Goal: Task Accomplishment & Management: Use online tool/utility

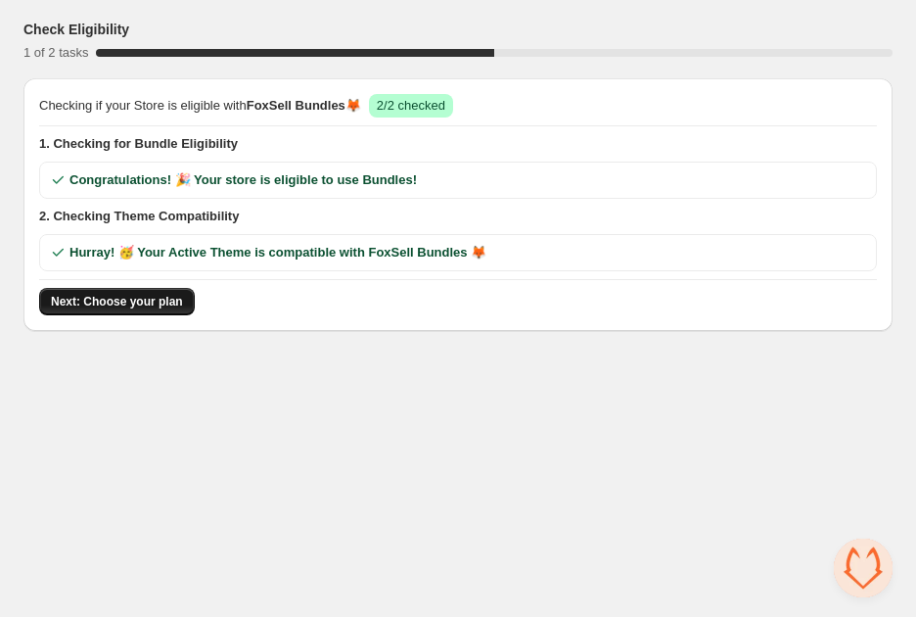
click at [160, 311] on button "Next: Choose your plan" at bounding box center [117, 301] width 156 height 27
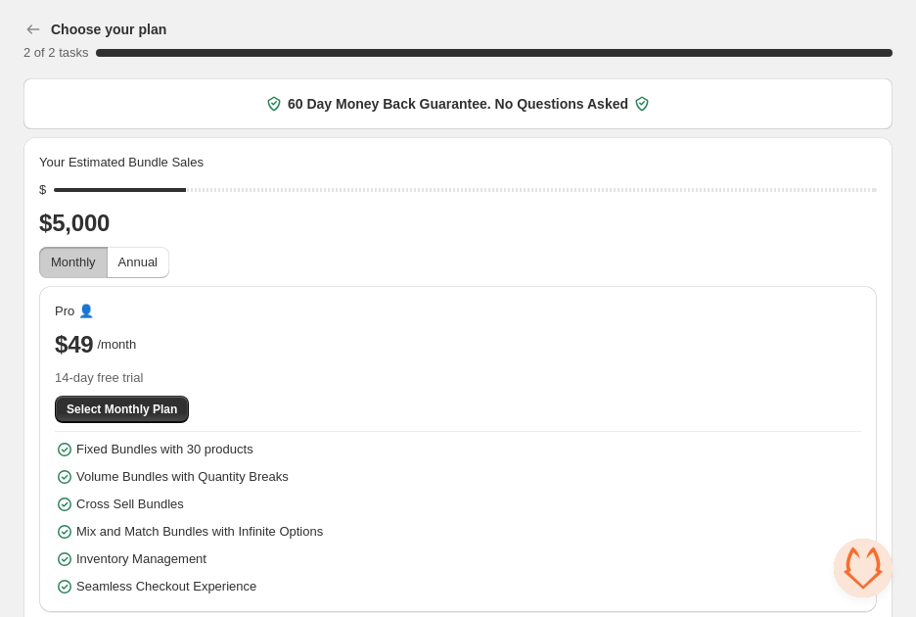
scroll to position [10, 0]
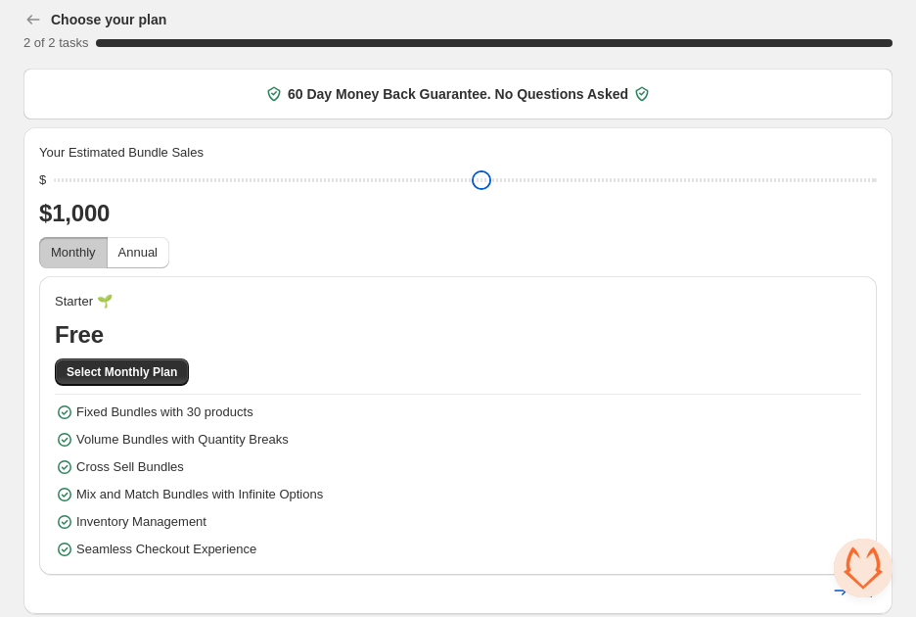
drag, startPoint x: 194, startPoint y: 177, endPoint x: -8, endPoint y: 183, distance: 201.8
type input "****"
click at [54, 183] on input "range" at bounding box center [465, 179] width 823 height 27
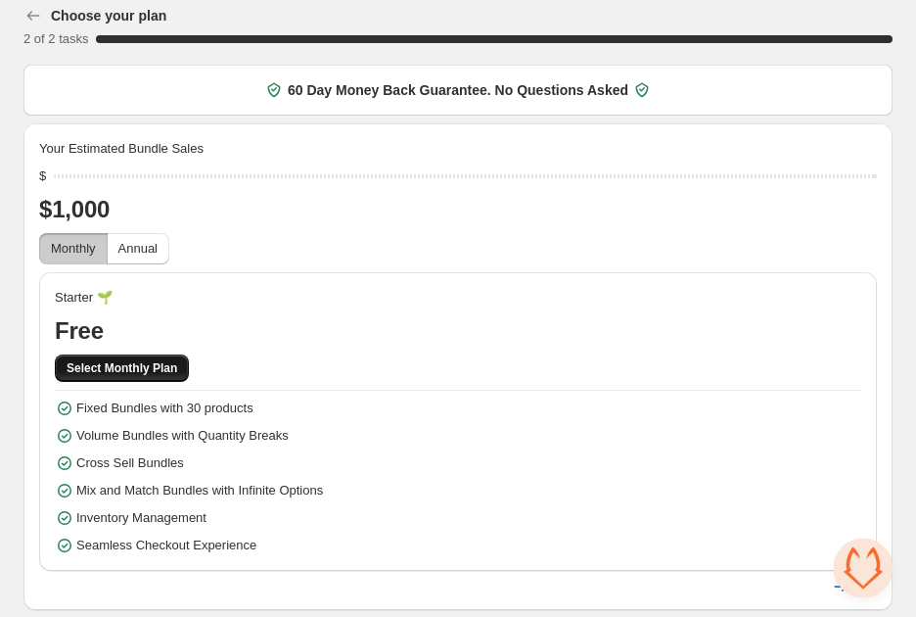
click at [135, 369] on span "Select Monthly Plan" at bounding box center [122, 368] width 111 height 16
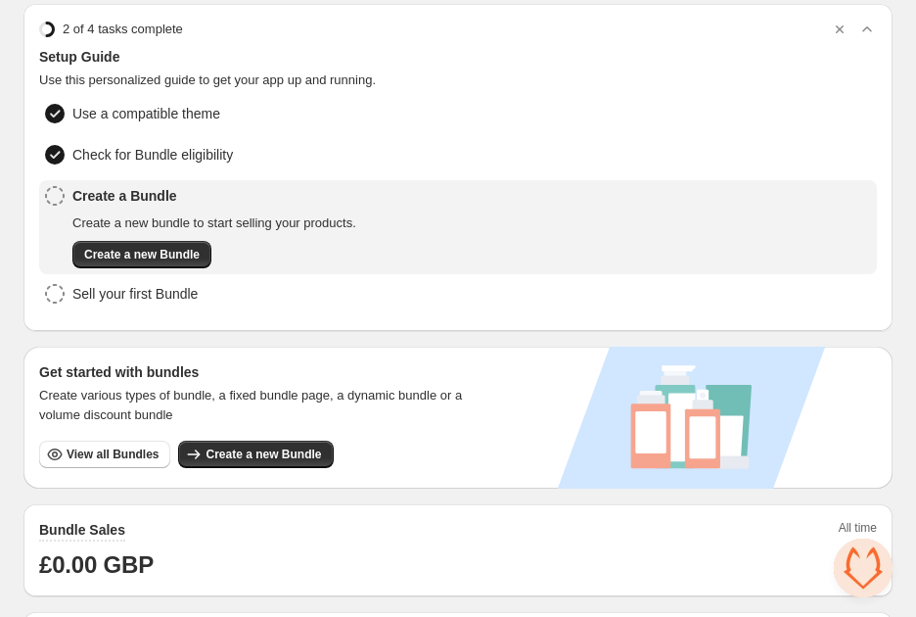
scroll to position [78, 0]
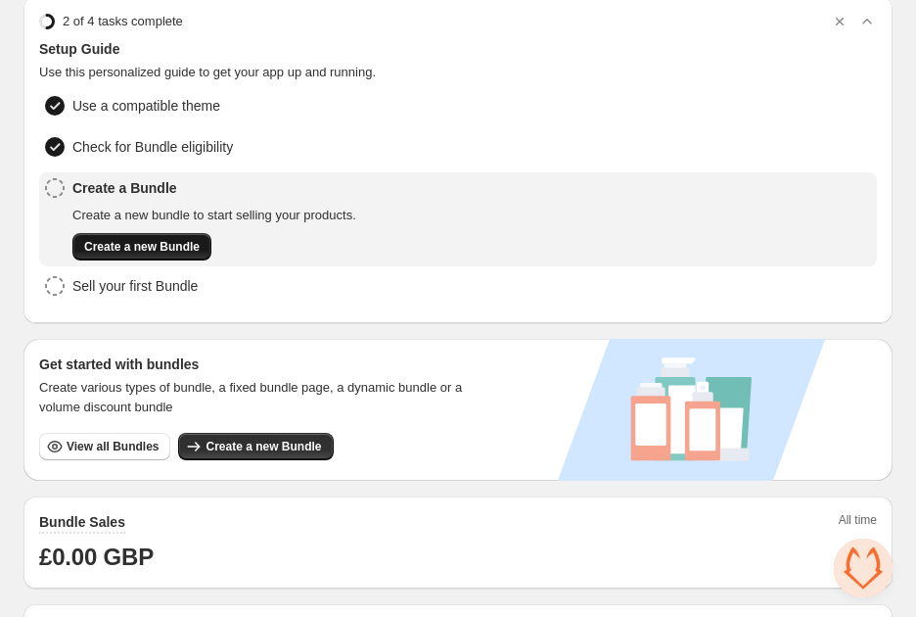
click at [151, 244] on span "Create a new Bundle" at bounding box center [142, 247] width 116 height 16
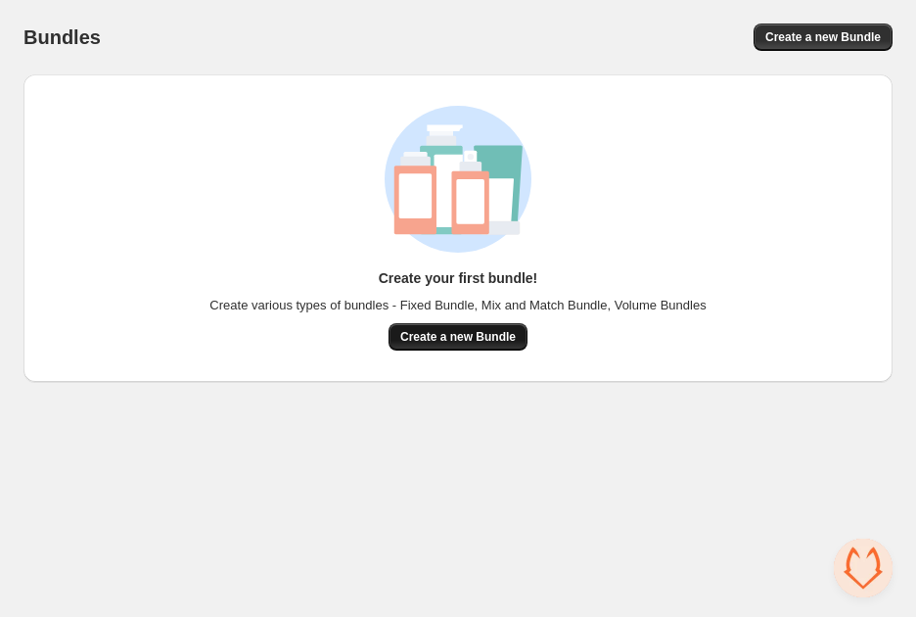
click at [442, 337] on span "Create a new Bundle" at bounding box center [458, 337] width 116 height 16
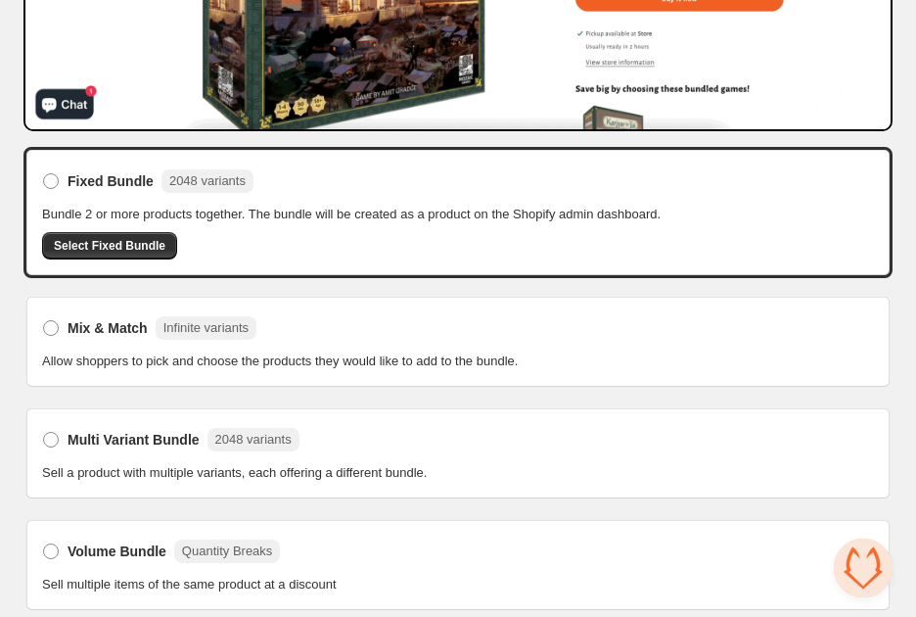
scroll to position [393, 0]
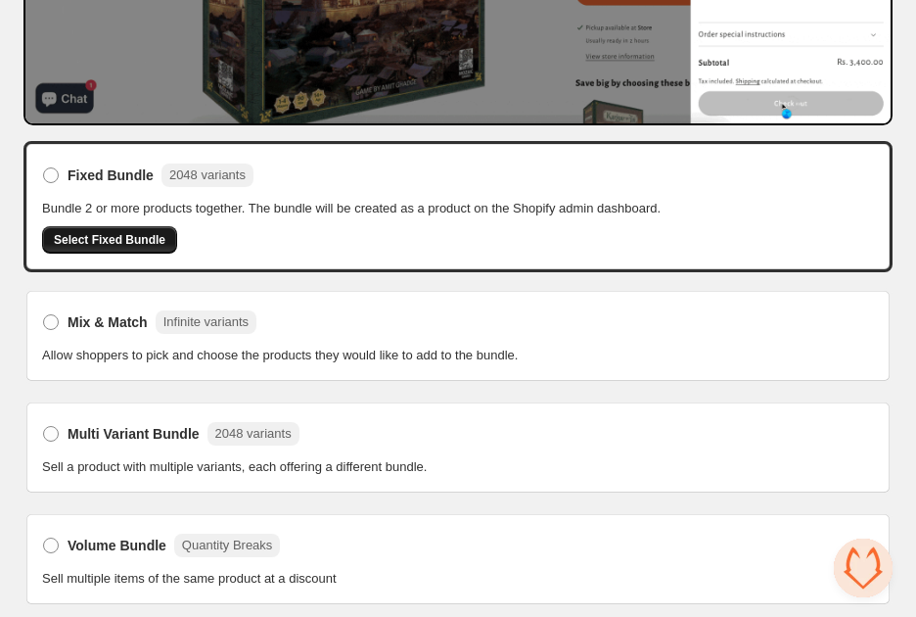
click at [133, 240] on span "Select Fixed Bundle" at bounding box center [110, 240] width 112 height 16
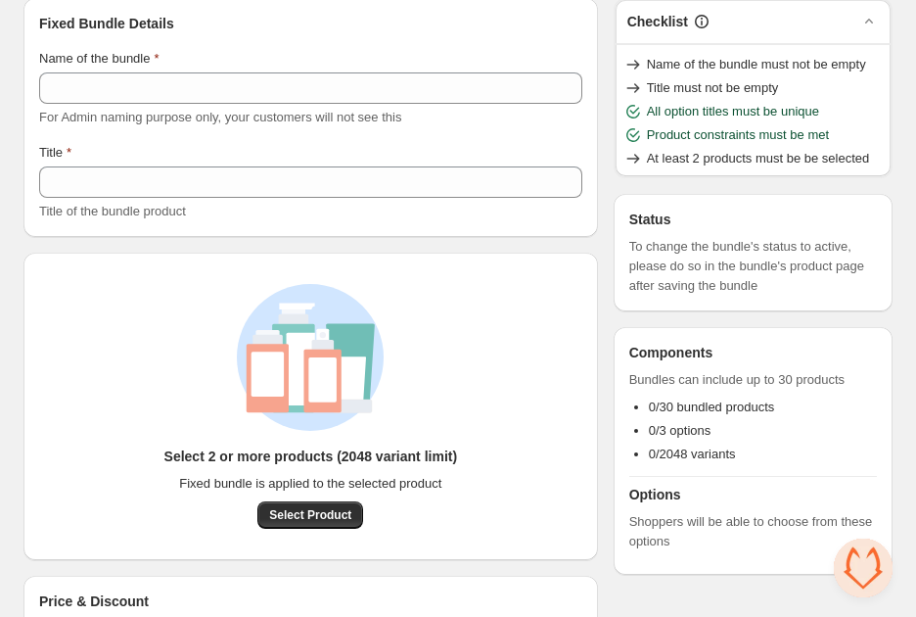
scroll to position [168, 0]
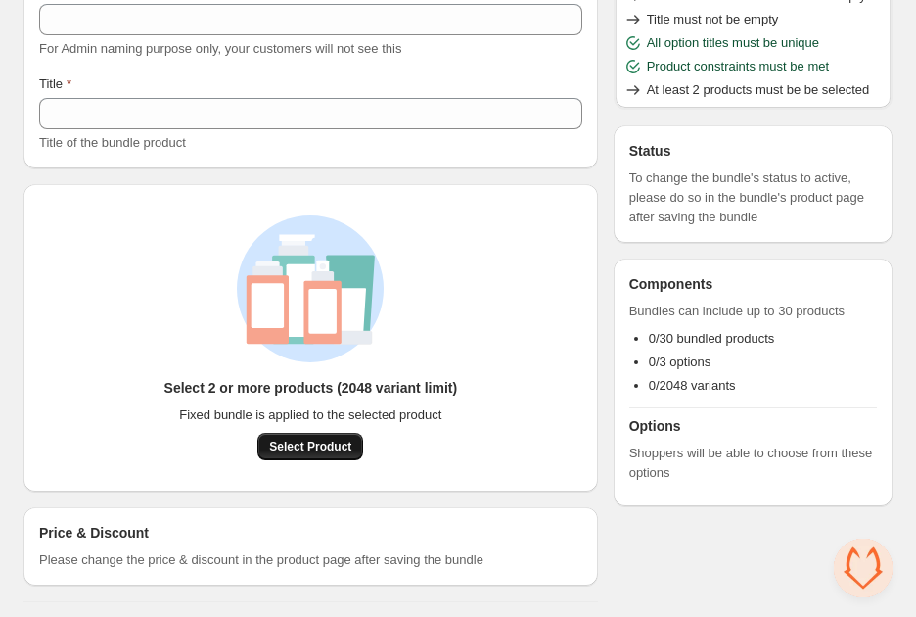
click at [322, 445] on span "Select Product" at bounding box center [310, 447] width 82 height 16
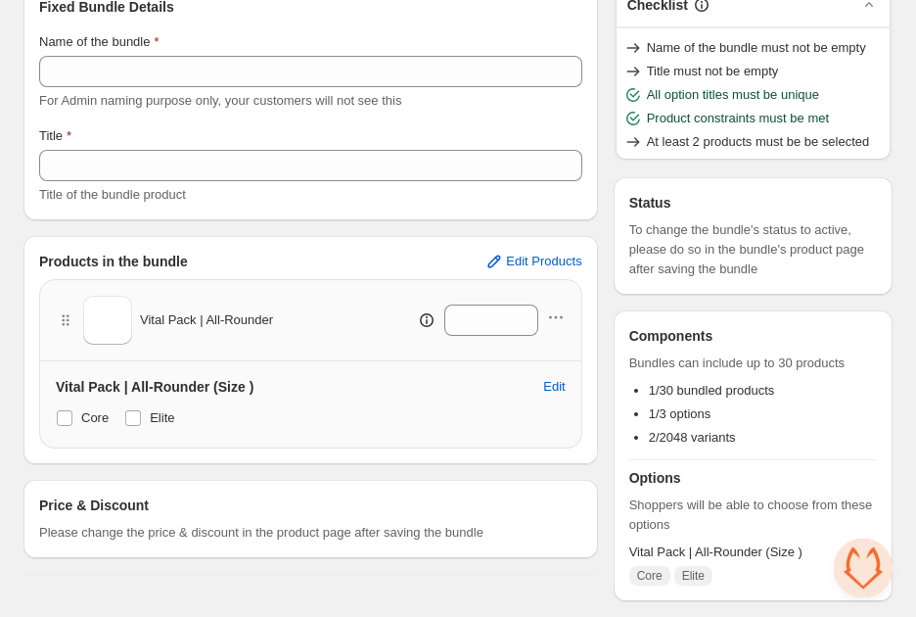
scroll to position [115, 0]
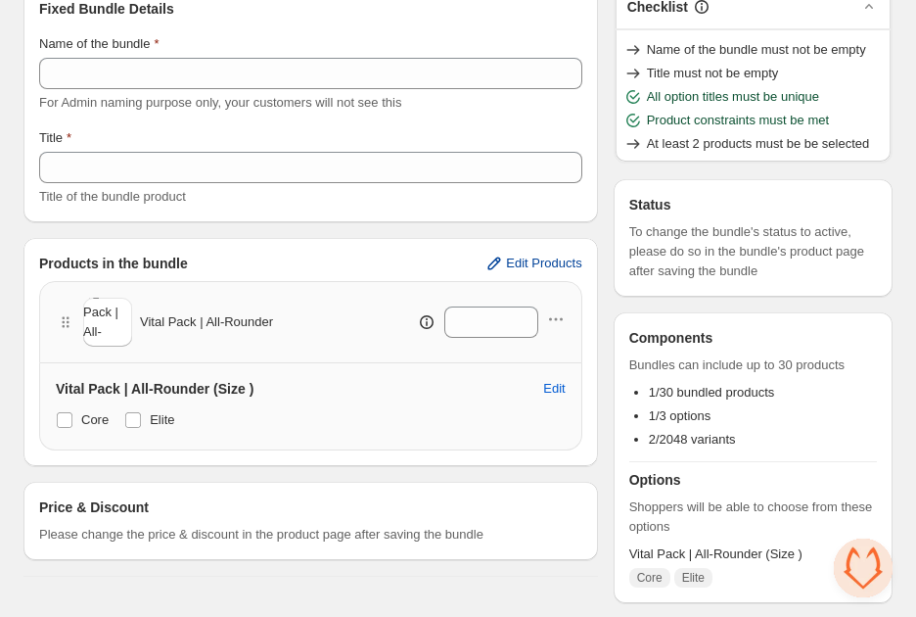
click at [539, 269] on span "Edit Products" at bounding box center [543, 264] width 75 height 16
click at [135, 420] on span at bounding box center [133, 420] width 16 height 16
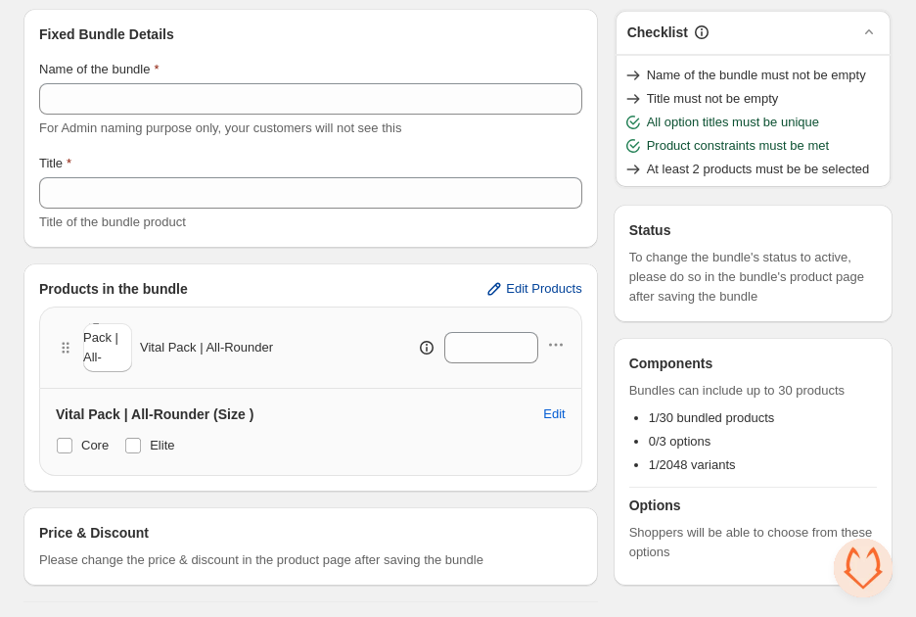
click at [540, 287] on span "Edit Products" at bounding box center [543, 289] width 75 height 16
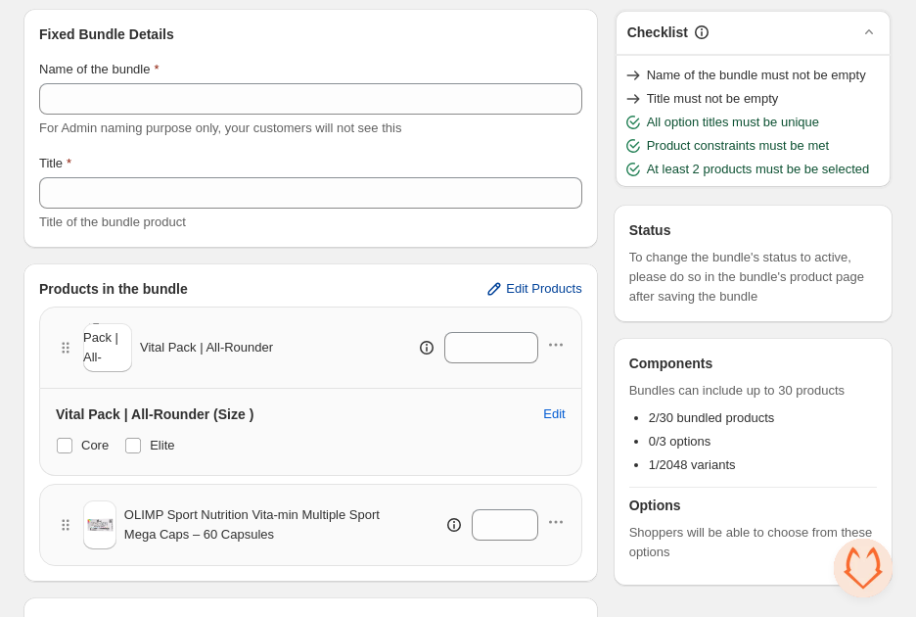
click at [539, 286] on span "Edit Products" at bounding box center [543, 289] width 75 height 16
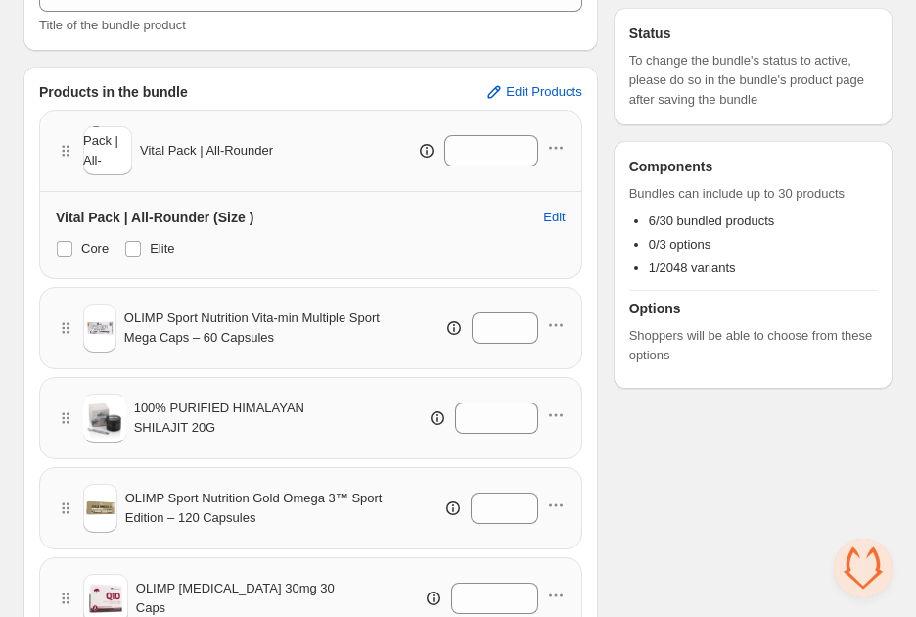
scroll to position [0, 0]
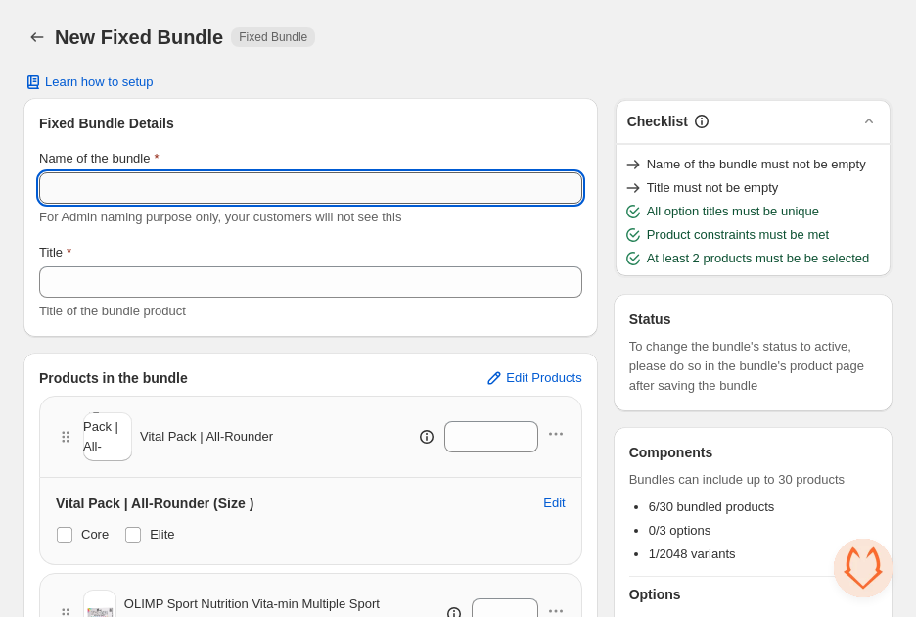
click at [371, 190] on input "Name of the bundle" at bounding box center [310, 187] width 543 height 31
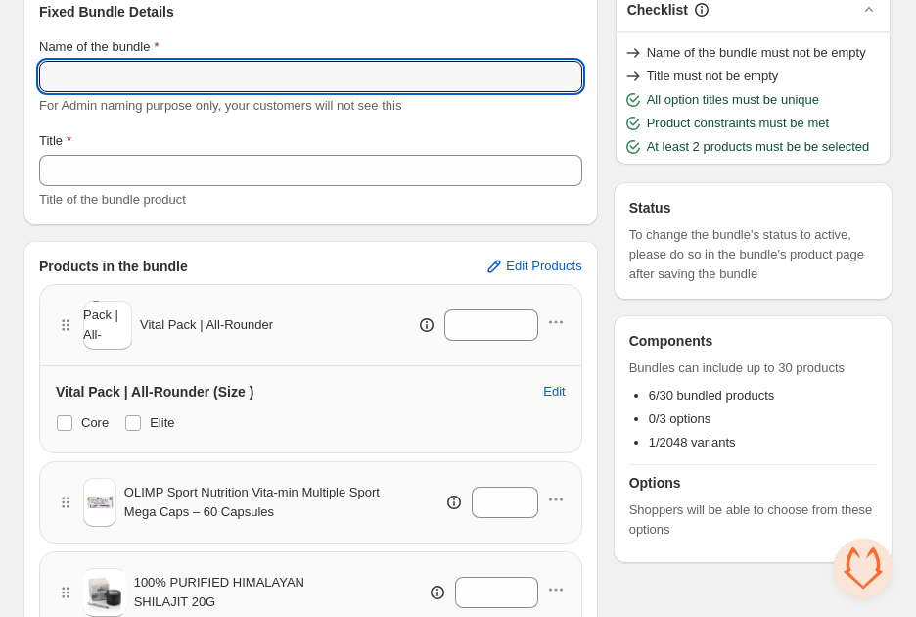
scroll to position [110, 0]
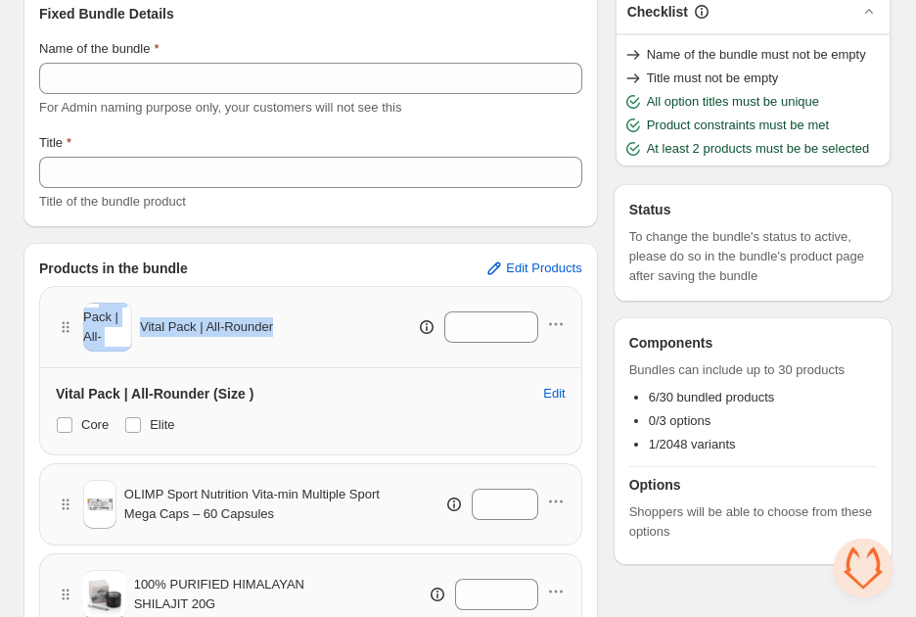
drag, startPoint x: 290, startPoint y: 331, endPoint x: 142, endPoint y: 326, distance: 147.9
click at [134, 323] on div "Vital Pack | All-Rounder *" at bounding box center [311, 327] width 510 height 49
click at [184, 349] on div "Vital Pack | All-Rounder" at bounding box center [164, 327] width 217 height 49
click at [182, 322] on span "Vital Pack | All-Rounder" at bounding box center [206, 327] width 133 height 20
click at [181, 322] on span "Vital Pack | All-Rounder" at bounding box center [206, 327] width 133 height 20
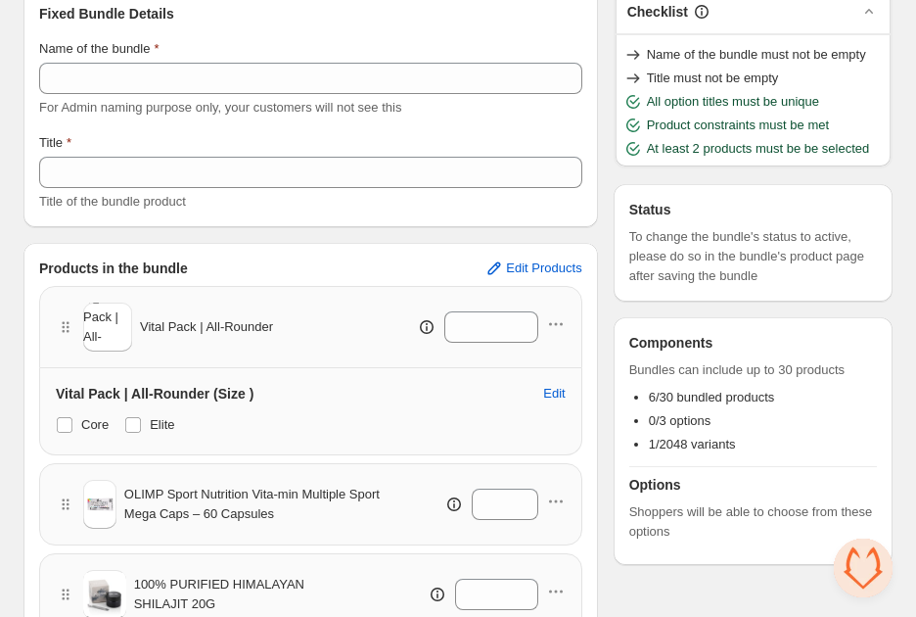
click at [181, 322] on span "Vital Pack | All-Rounder" at bounding box center [206, 327] width 133 height 20
drag, startPoint x: 261, startPoint y: 331, endPoint x: 181, endPoint y: 311, distance: 82.6
click at [173, 336] on span "Vital Pack | All-Rounder" at bounding box center [206, 327] width 133 height 20
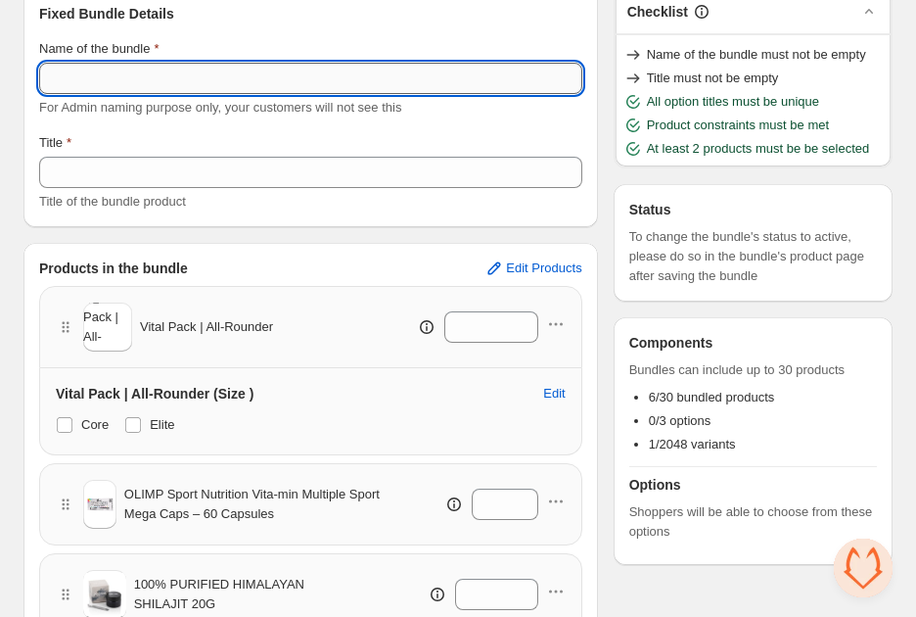
click at [151, 87] on input "Name of the bundle" at bounding box center [310, 78] width 543 height 31
click at [244, 63] on input "**********" at bounding box center [310, 78] width 543 height 31
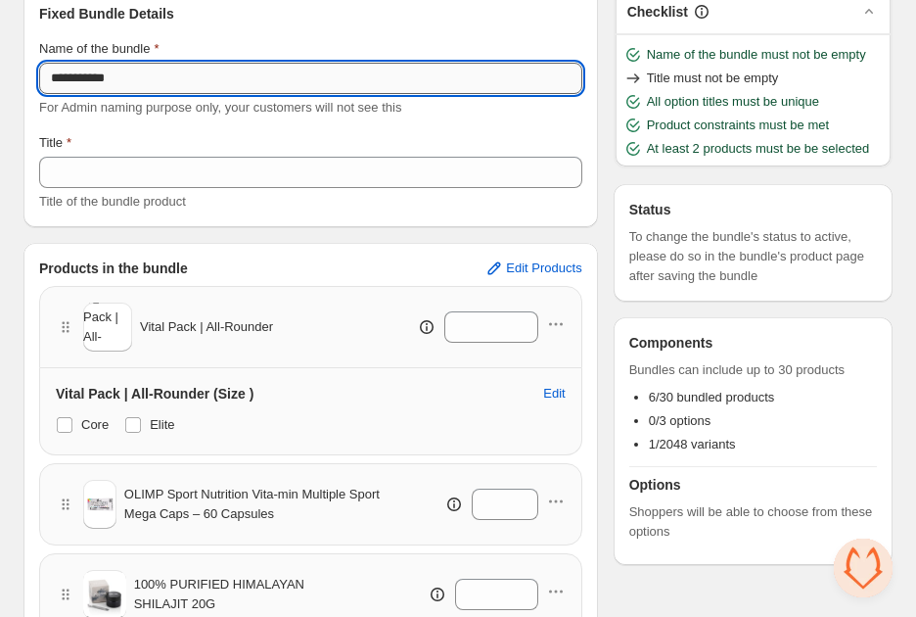
click at [244, 63] on input "**********" at bounding box center [310, 78] width 543 height 31
paste input "**********"
type input "**********"
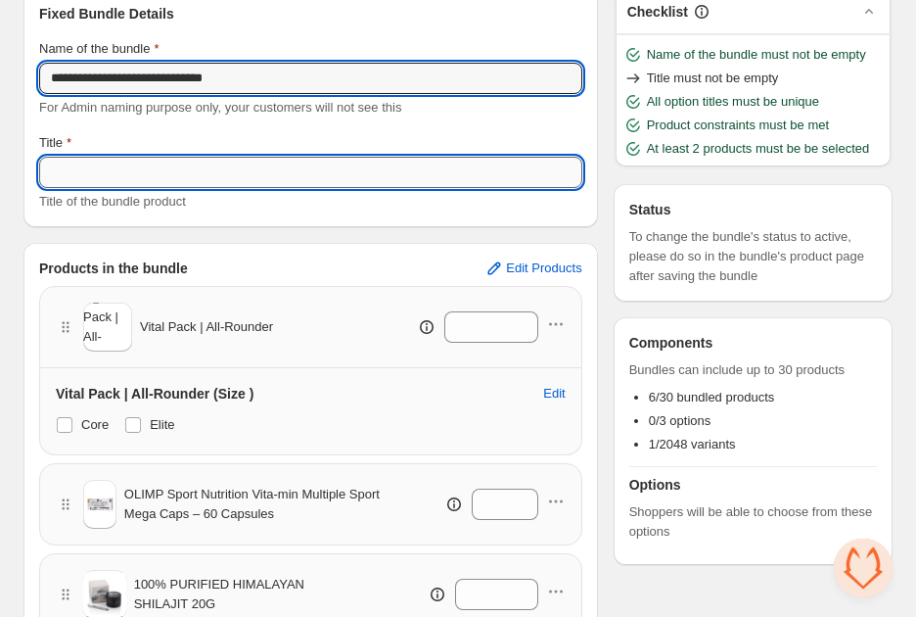
click at [229, 164] on input "Title" at bounding box center [310, 172] width 543 height 31
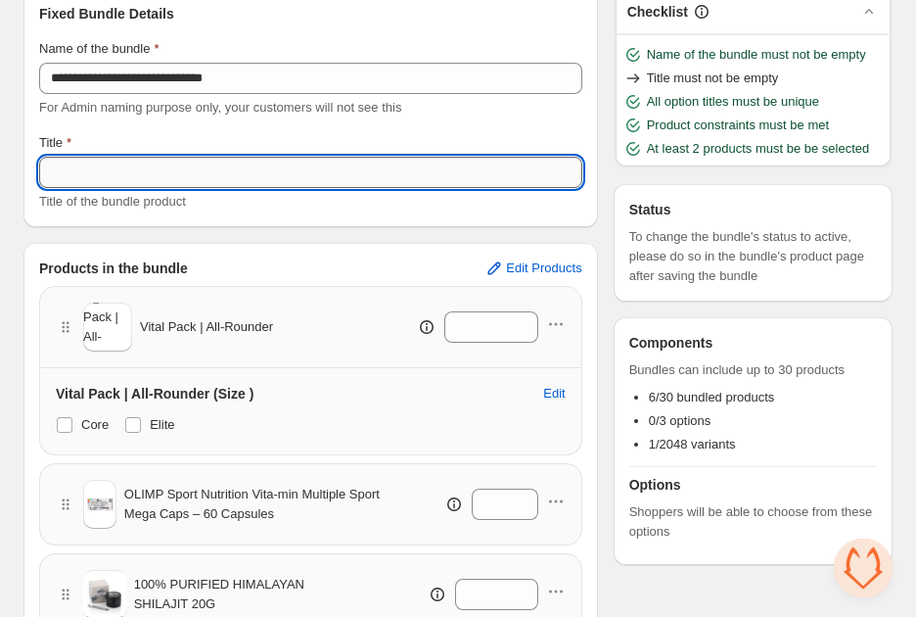
paste input "**********"
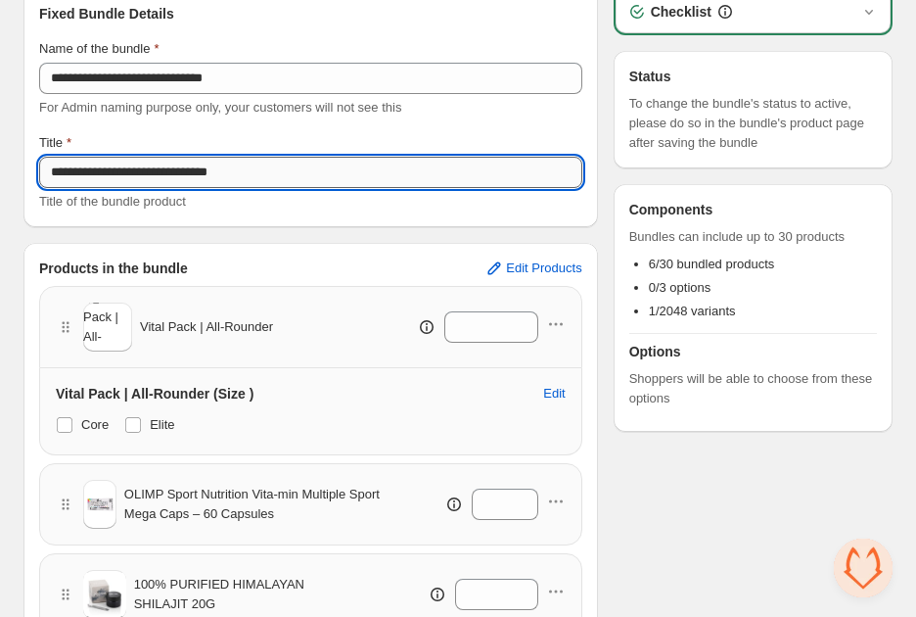
drag, startPoint x: 296, startPoint y: 171, endPoint x: 202, endPoint y: 171, distance: 94.0
click at [202, 171] on input "**********" at bounding box center [310, 172] width 543 height 31
type input "**********"
click at [520, 155] on div "**********" at bounding box center [310, 172] width 543 height 78
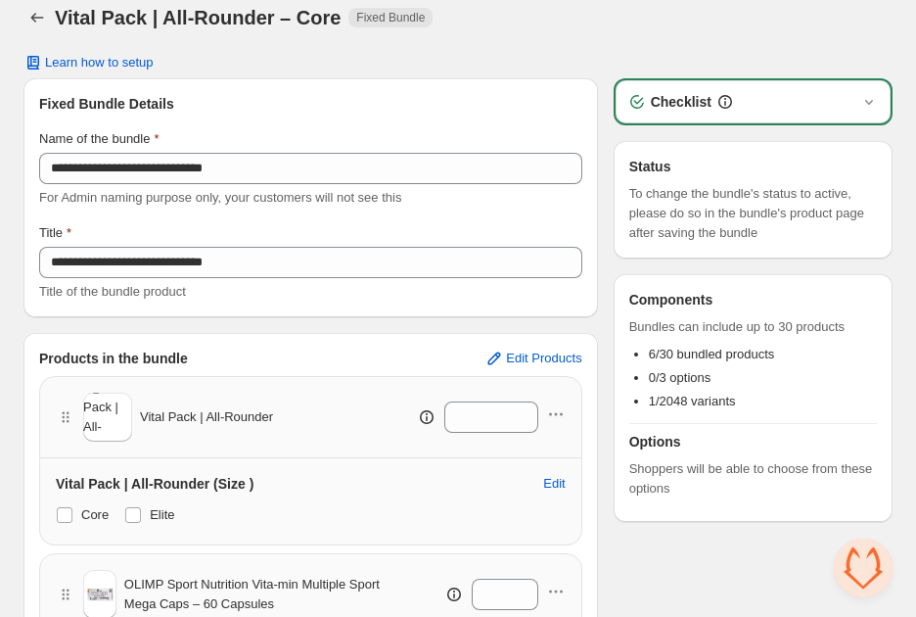
scroll to position [15, 0]
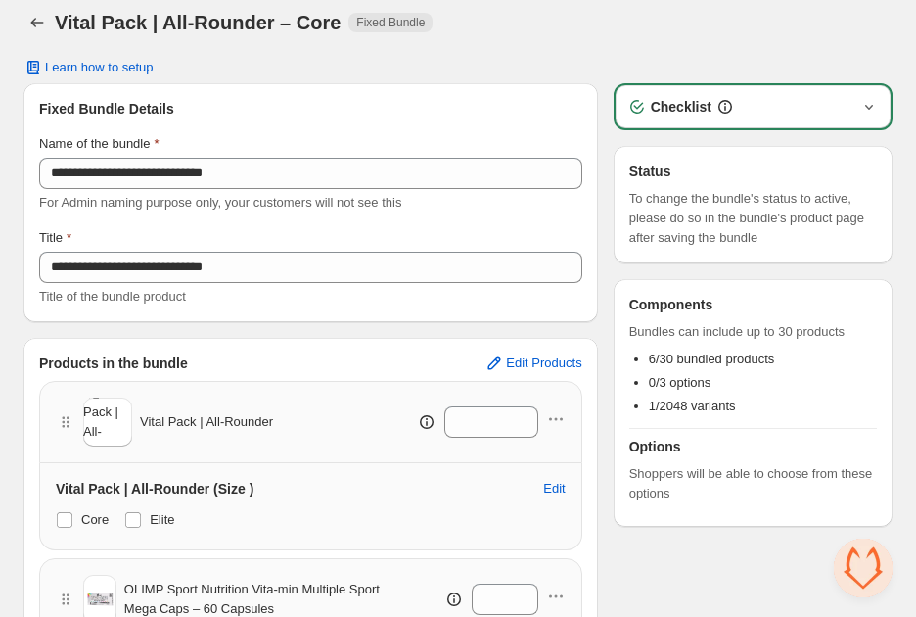
click at [872, 102] on icon "button" at bounding box center [870, 107] width 20 height 20
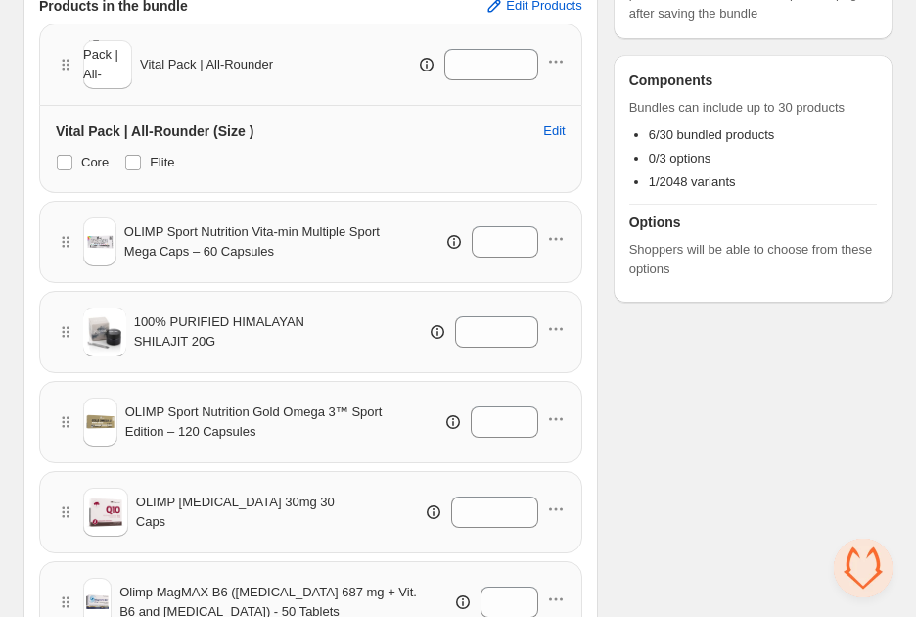
scroll to position [536, 0]
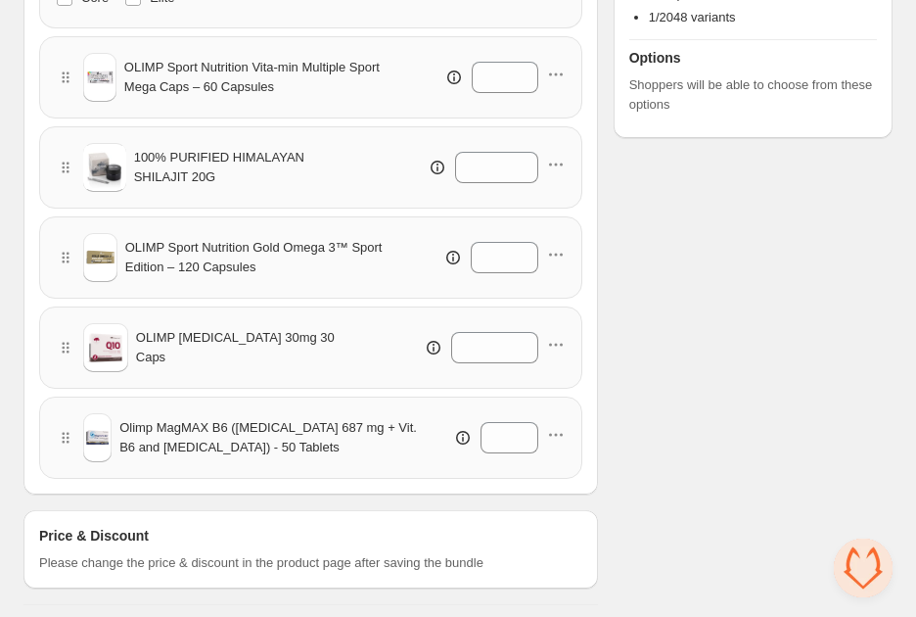
click at [711, 479] on div "Checklist Name of the bundle must not be empty Title must not be empty All opti…" at bounding box center [753, 83] width 279 height 1044
click at [534, 532] on div "Price & Discount Please change the price & discount in the product page after s…" at bounding box center [310, 549] width 543 height 47
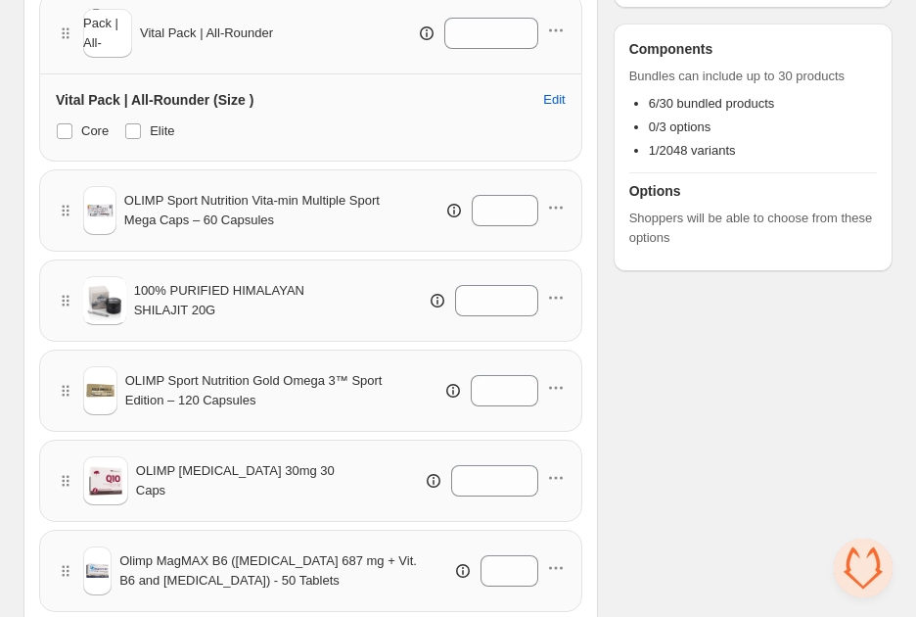
scroll to position [402, 0]
click at [544, 99] on span "Edit" at bounding box center [554, 101] width 22 height 16
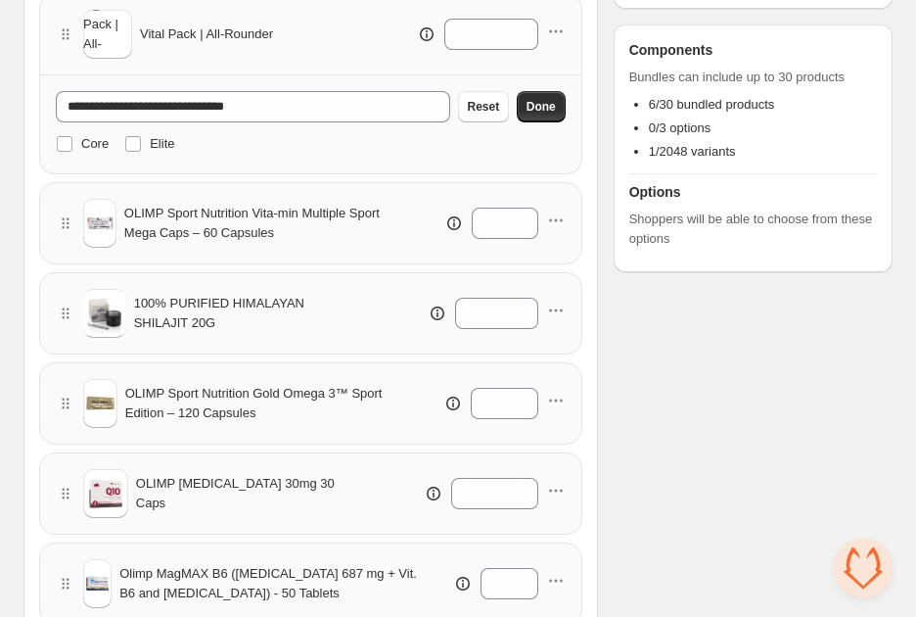
click at [640, 297] on div "Checklist Name of the bundle must not be empty Title must not be empty All opti…" at bounding box center [753, 223] width 279 height 1055
click at [535, 99] on span "Done" at bounding box center [541, 107] width 29 height 16
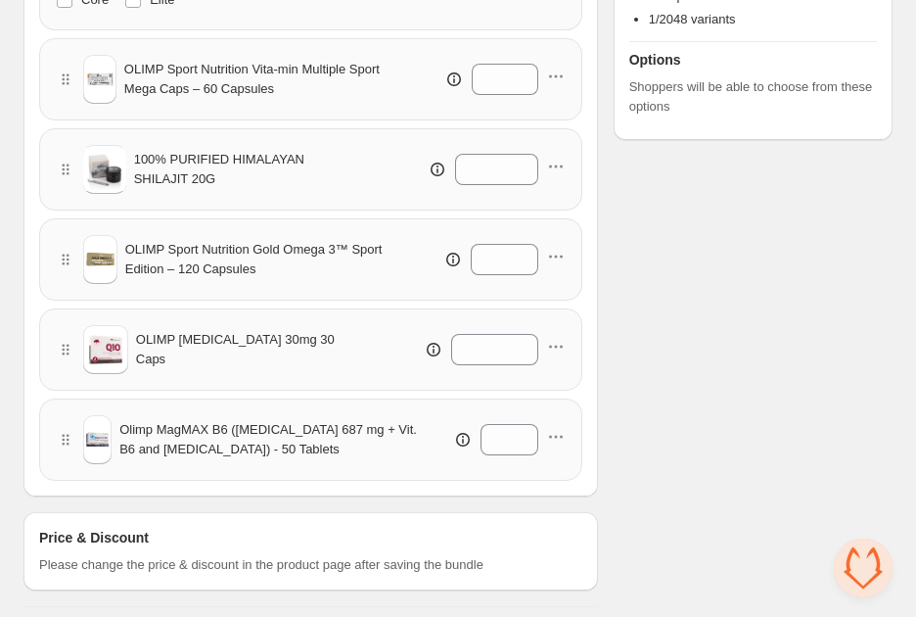
scroll to position [536, 0]
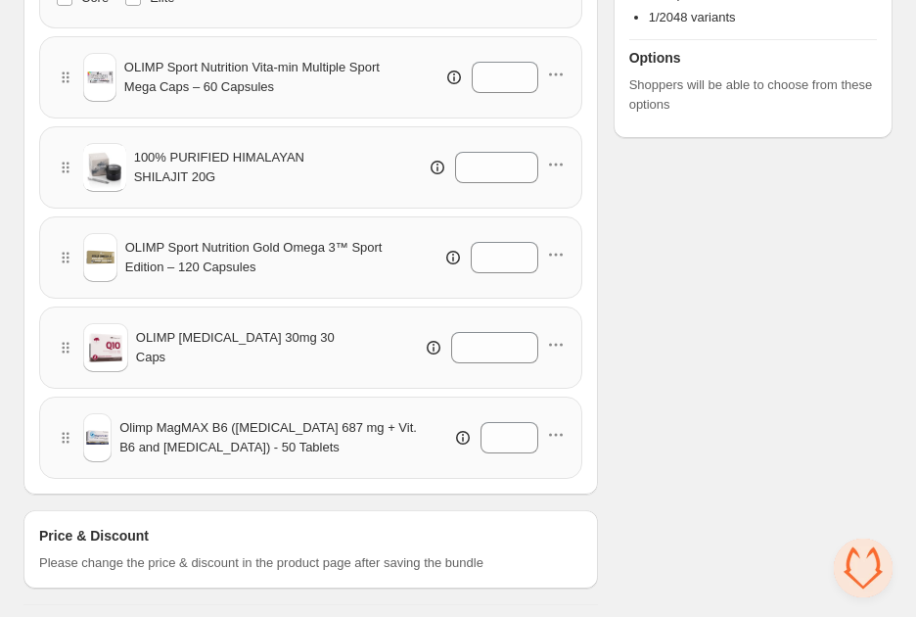
drag, startPoint x: 417, startPoint y: 524, endPoint x: 458, endPoint y: 463, distance: 73.3
click at [418, 521] on div "Price & Discount Please change the price & discount in the product page after s…" at bounding box center [310, 549] width 575 height 78
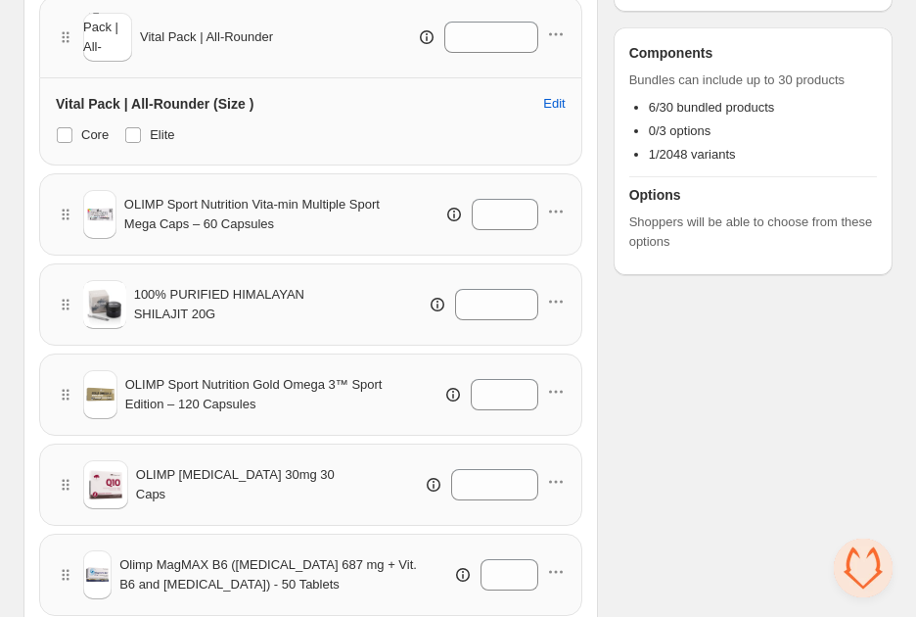
scroll to position [398, 0]
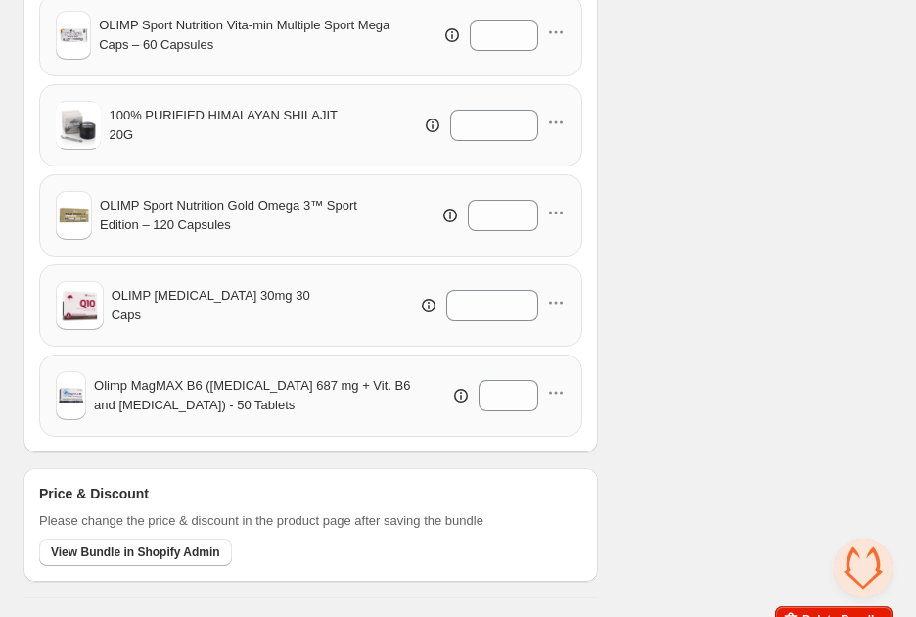
scroll to position [599, 0]
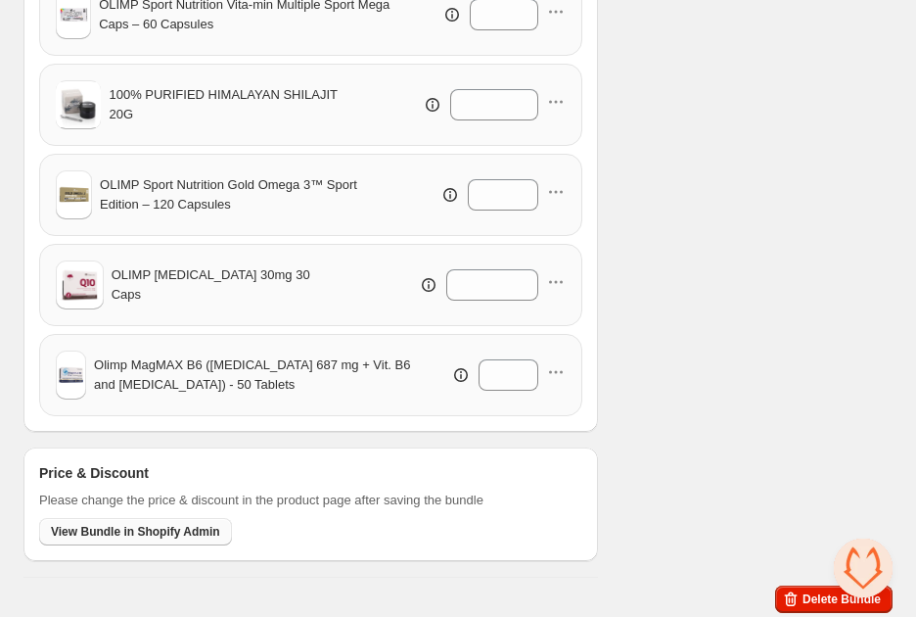
click at [194, 534] on span "View Bundle in Shopify Admin" at bounding box center [135, 532] width 169 height 16
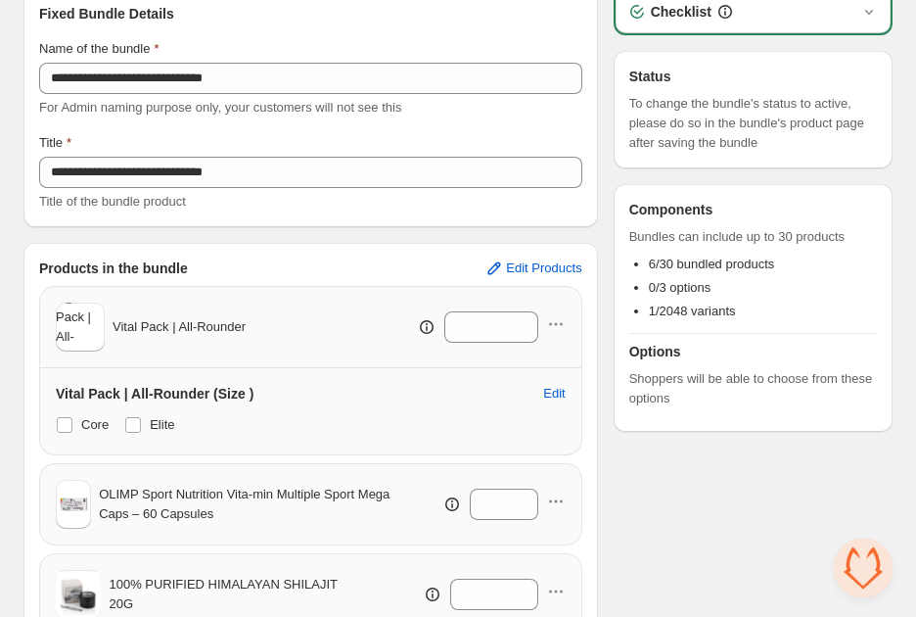
scroll to position [0, 0]
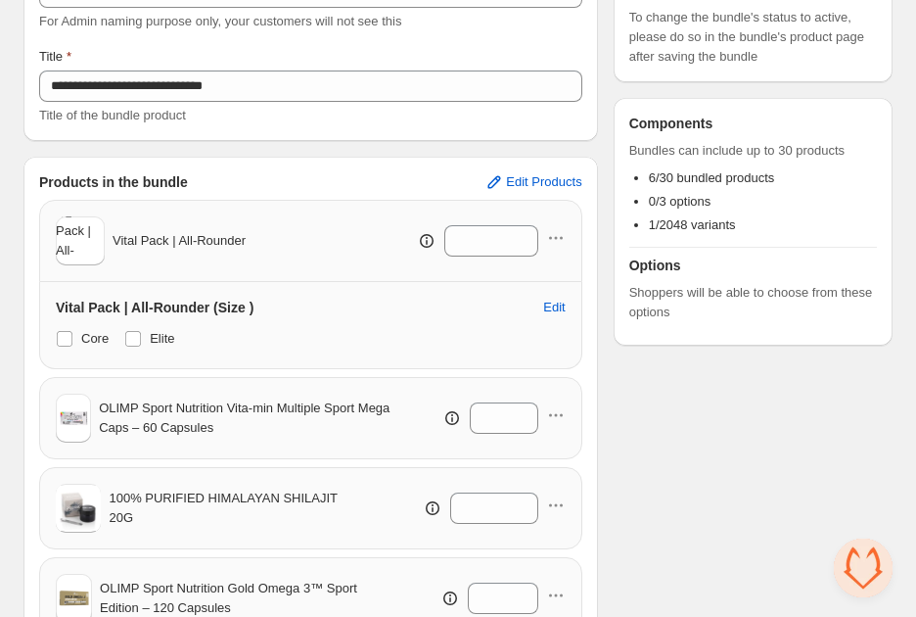
scroll to position [282, 0]
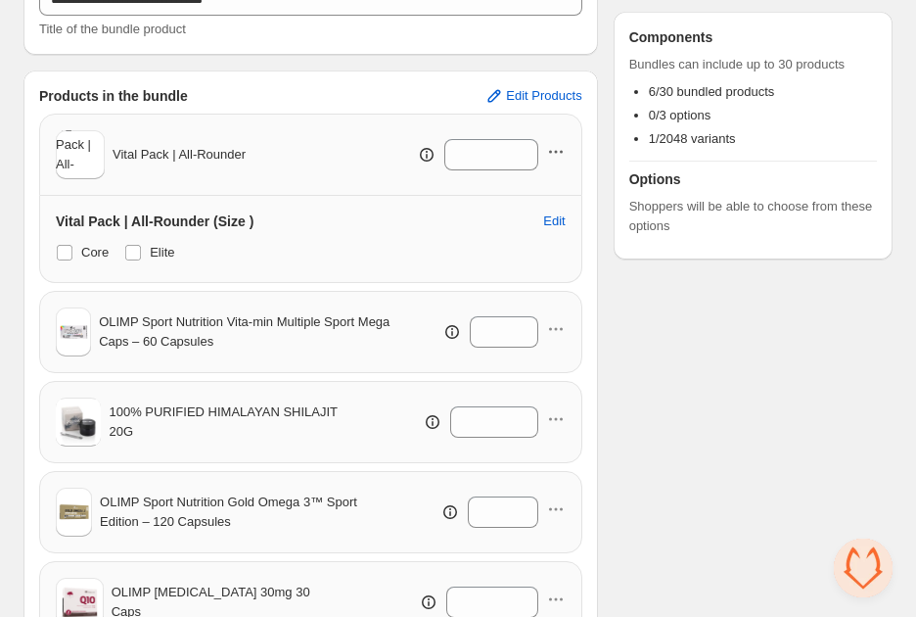
click at [557, 152] on icon "button" at bounding box center [556, 152] width 20 height 20
click at [554, 221] on span "Remove Product" at bounding box center [568, 222] width 101 height 20
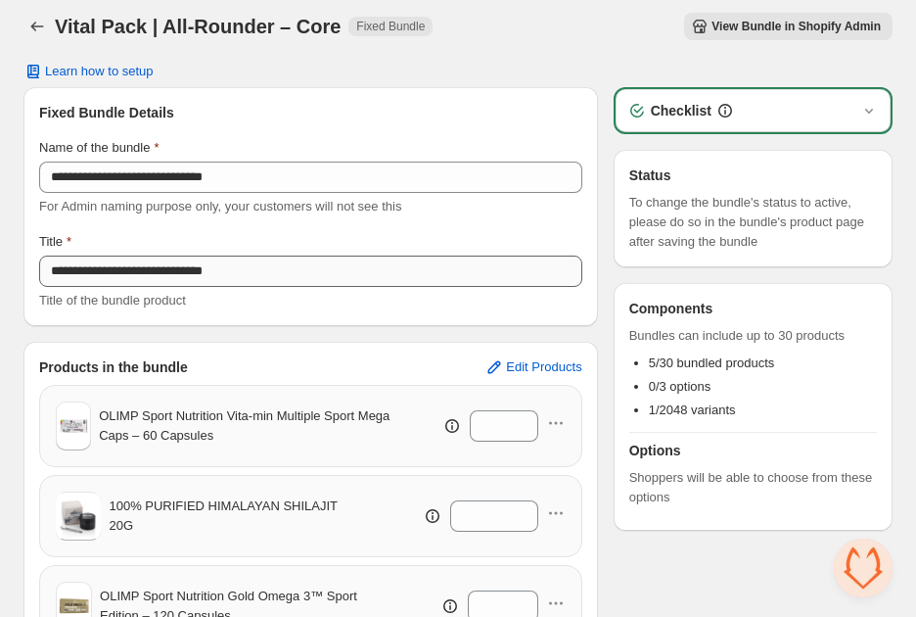
scroll to position [0, 0]
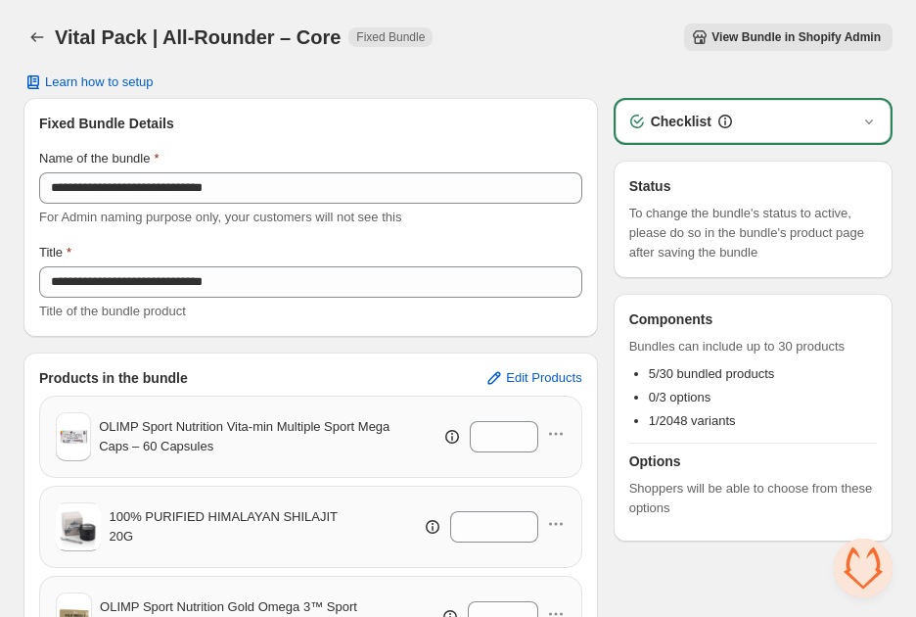
click at [744, 40] on span "View Bundle in Shopify Admin" at bounding box center [796, 37] width 169 height 16
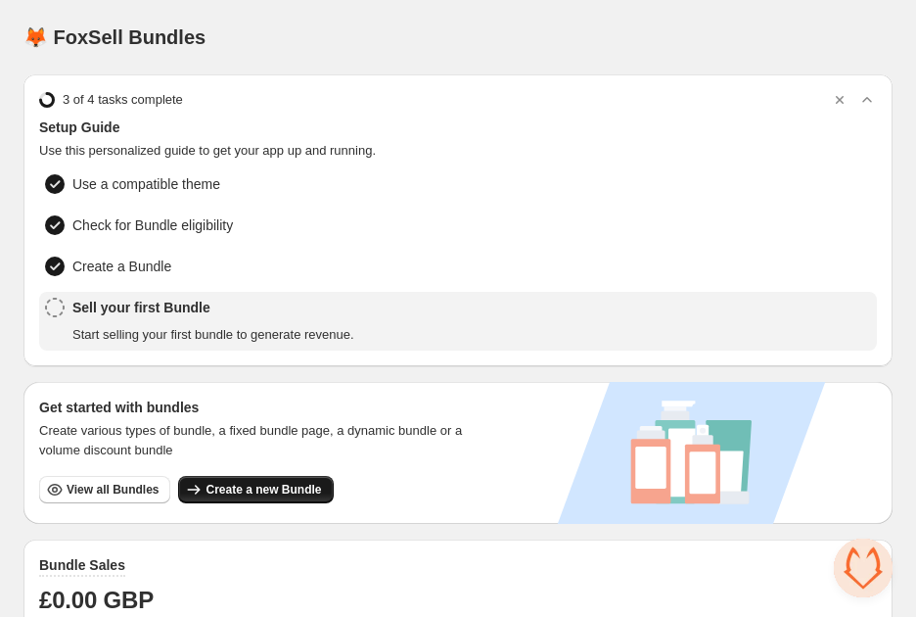
click at [210, 489] on span "Create a new Bundle" at bounding box center [264, 490] width 116 height 16
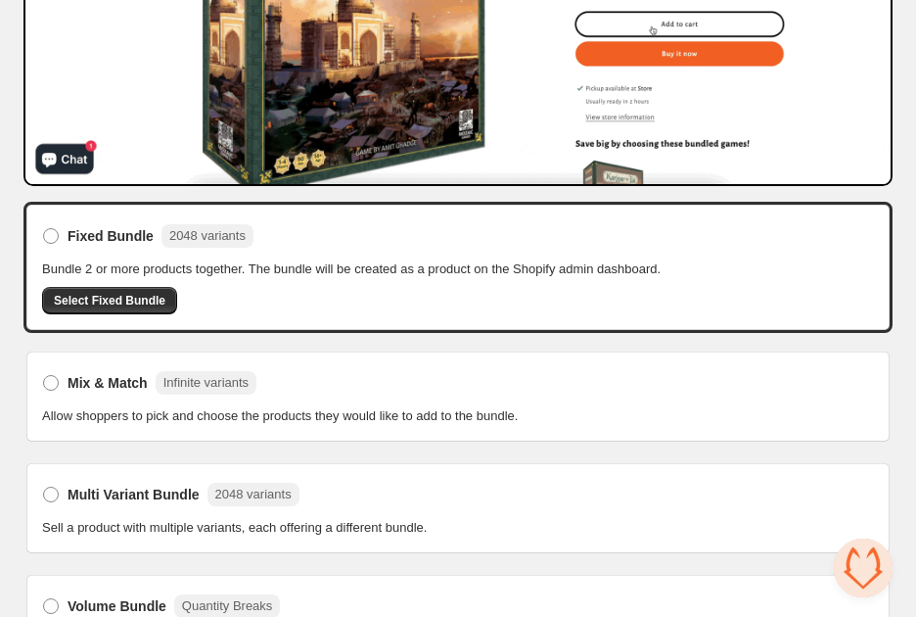
scroll to position [376, 0]
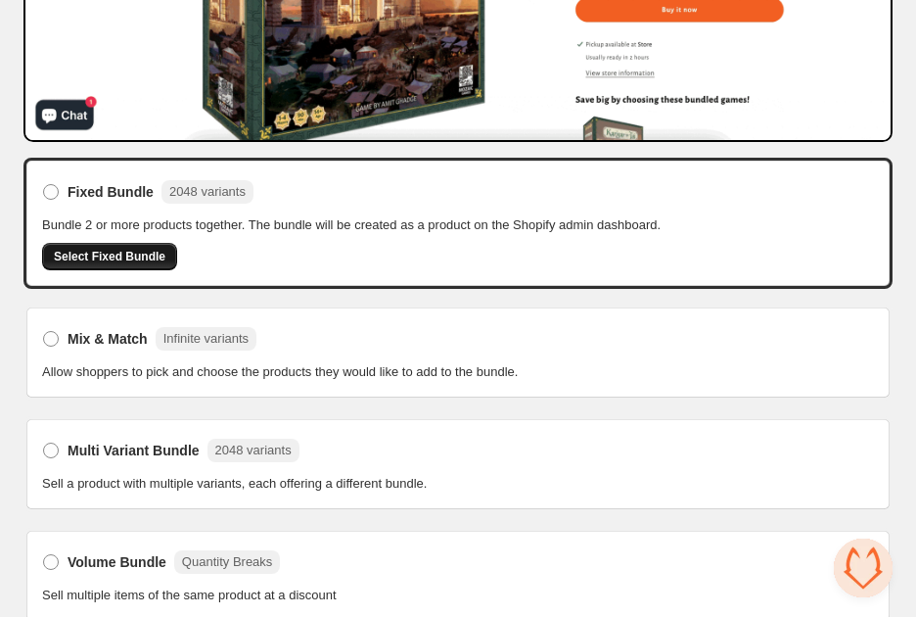
click at [116, 253] on span "Select Fixed Bundle" at bounding box center [110, 257] width 112 height 16
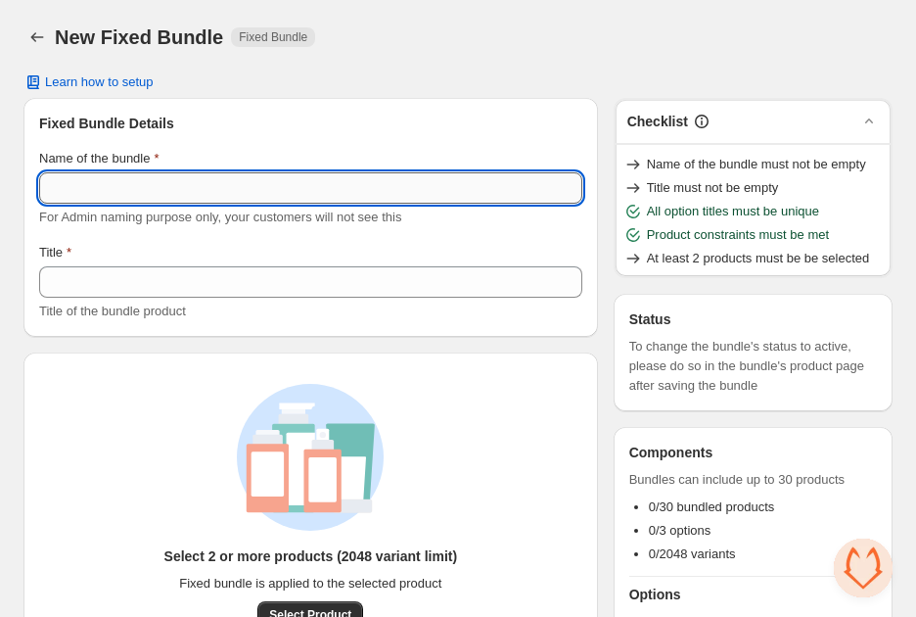
click at [155, 185] on input "Name of the bundle" at bounding box center [310, 187] width 543 height 31
paste input "**********"
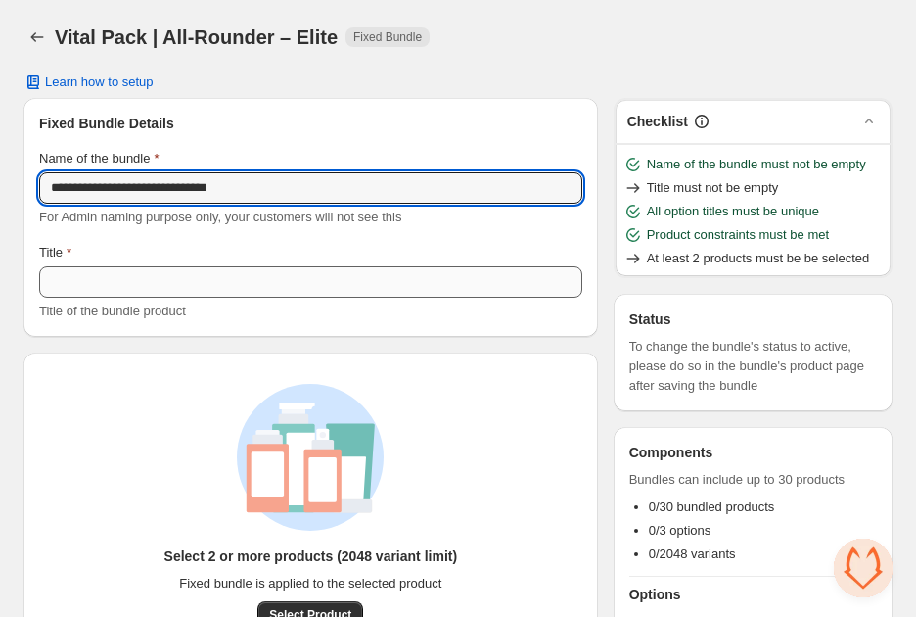
type input "**********"
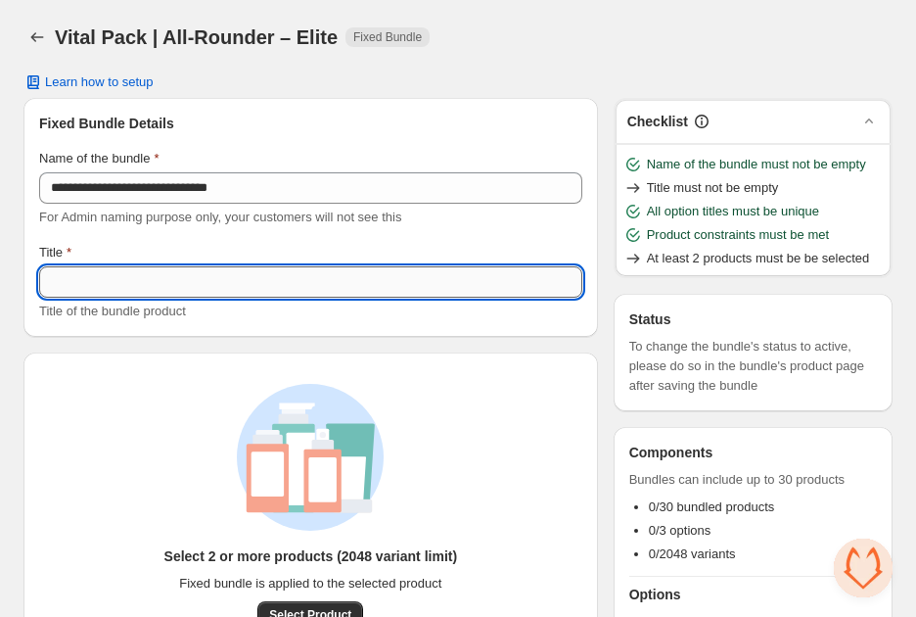
click at [201, 293] on input "Title" at bounding box center [310, 281] width 543 height 31
paste input "**********"
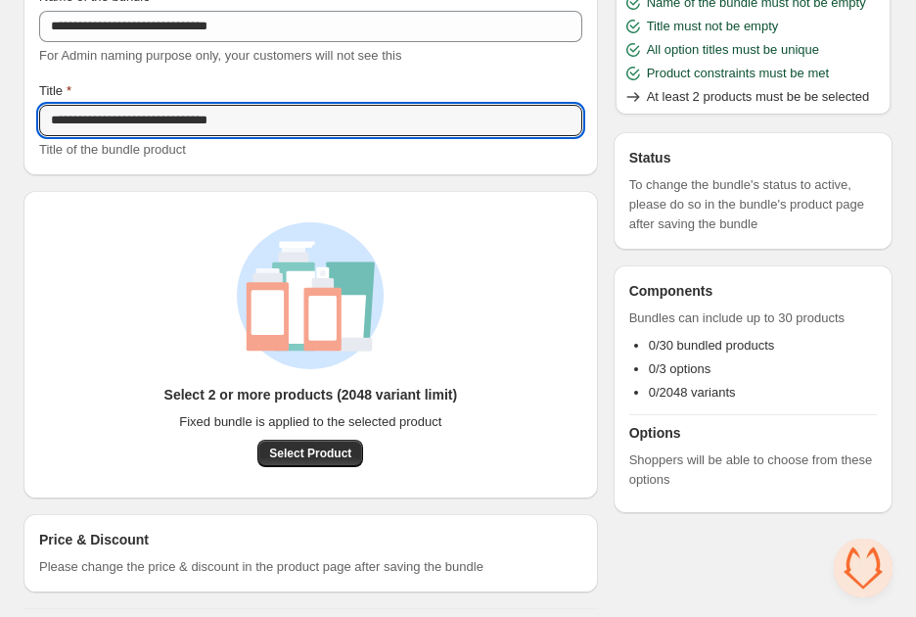
scroll to position [168, 0]
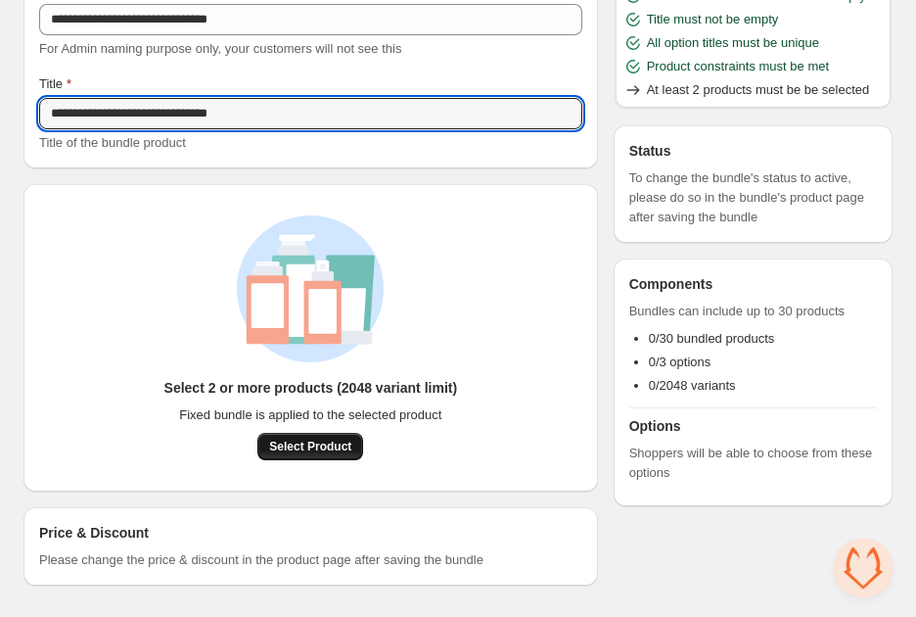
type input "**********"
click at [323, 443] on span "Select Product" at bounding box center [310, 447] width 82 height 16
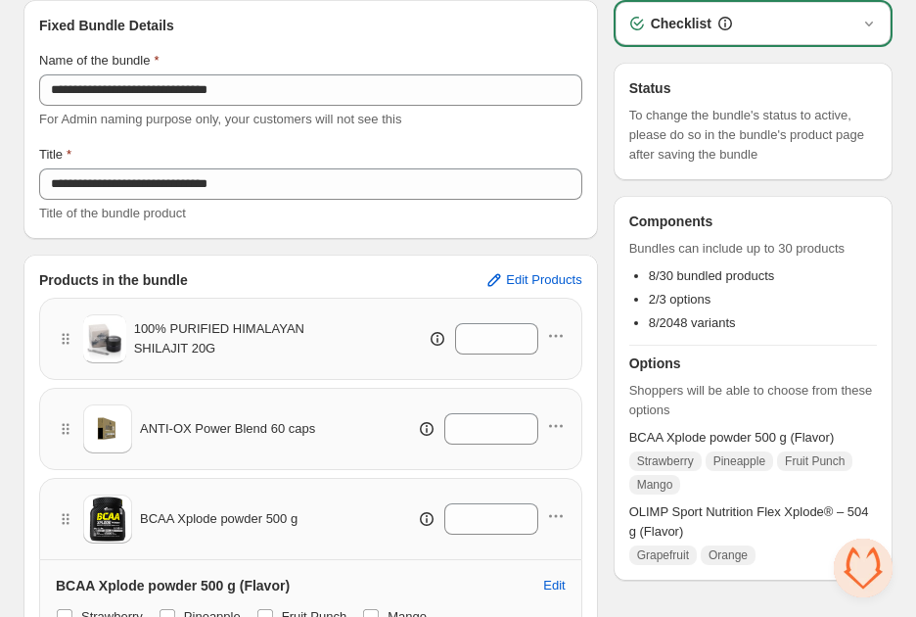
scroll to position [0, 0]
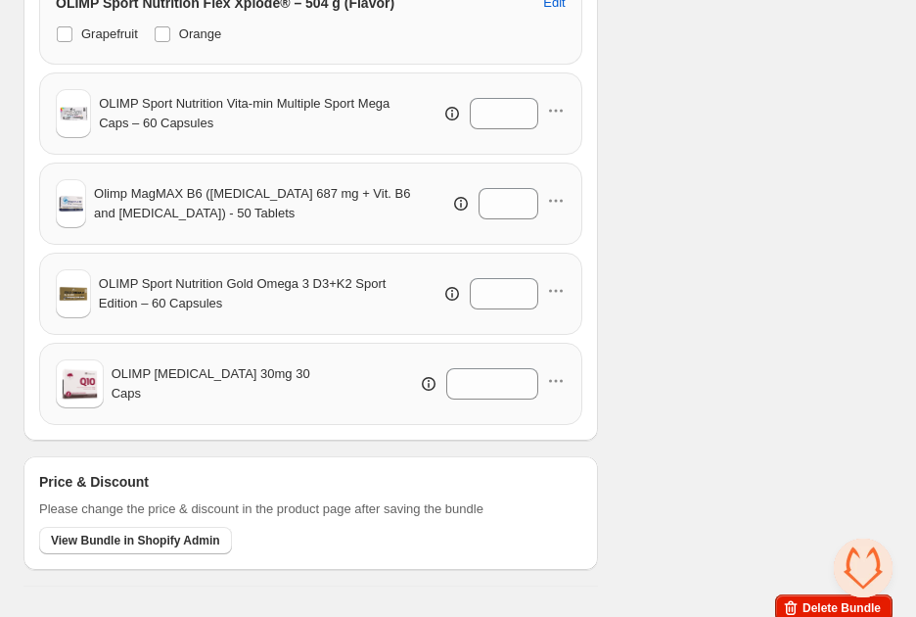
scroll to position [865, 0]
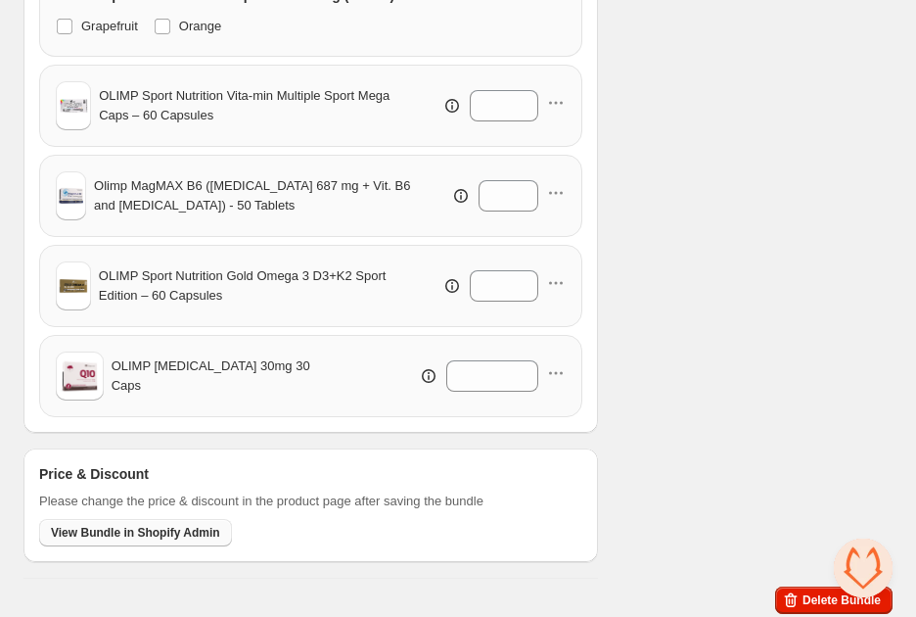
click at [158, 535] on span "View Bundle in Shopify Admin" at bounding box center [135, 533] width 169 height 16
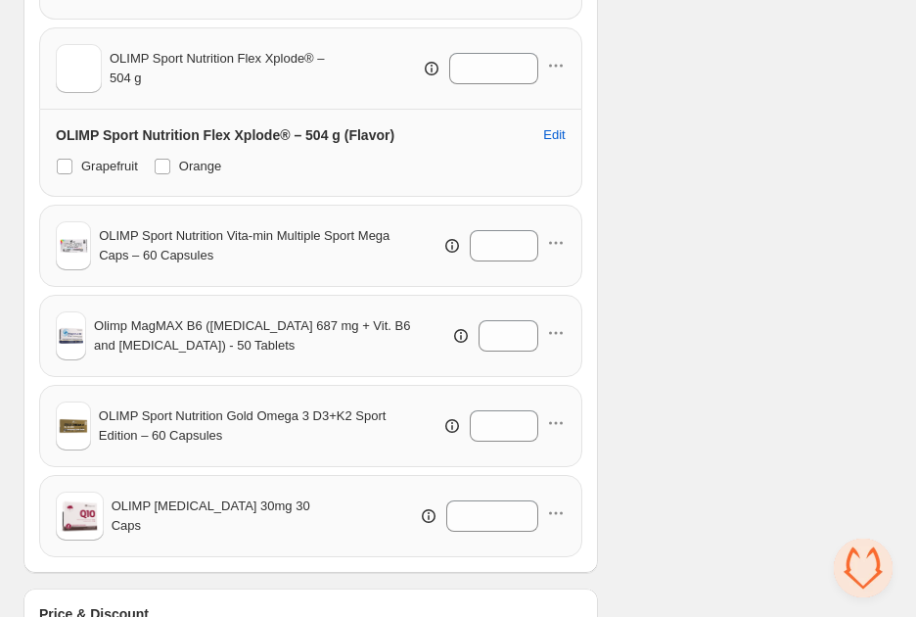
scroll to position [693, 0]
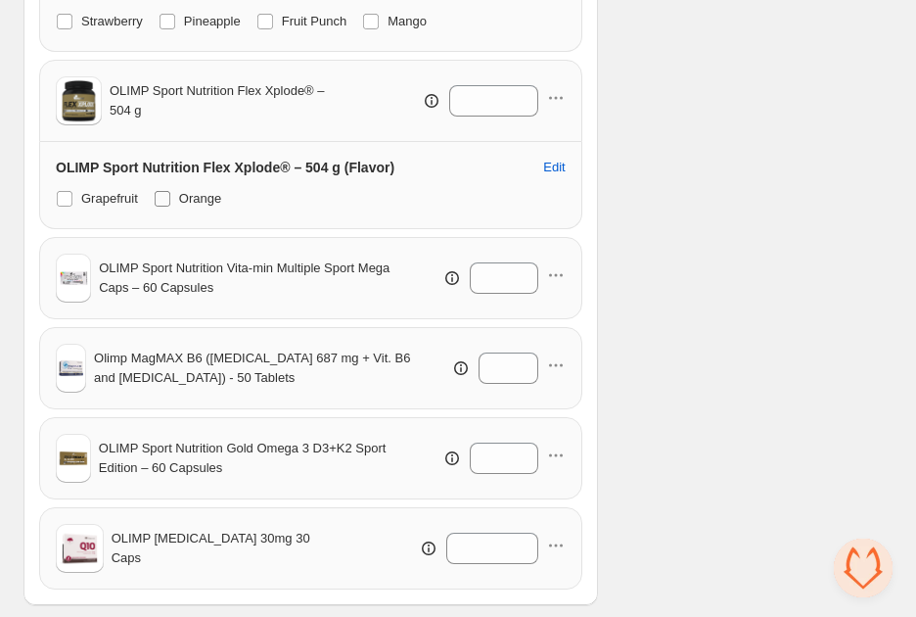
click at [166, 198] on span at bounding box center [163, 199] width 16 height 16
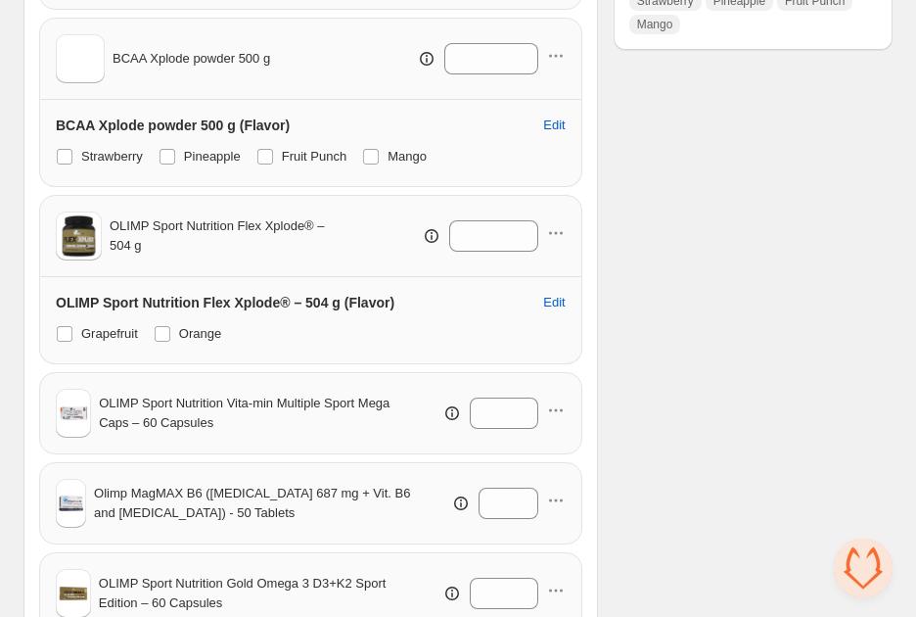
scroll to position [556, 0]
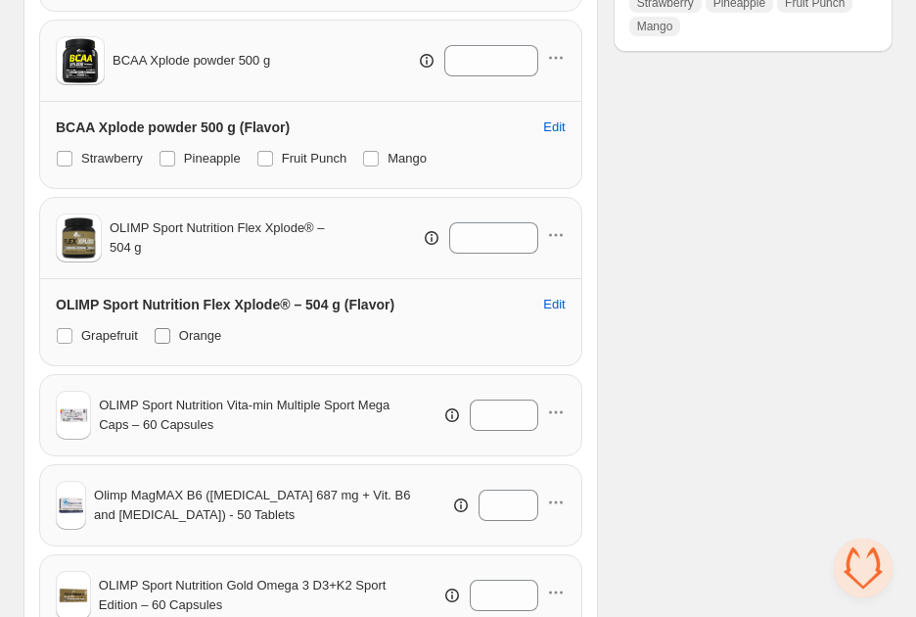
click at [208, 332] on span "Orange" at bounding box center [200, 335] width 42 height 15
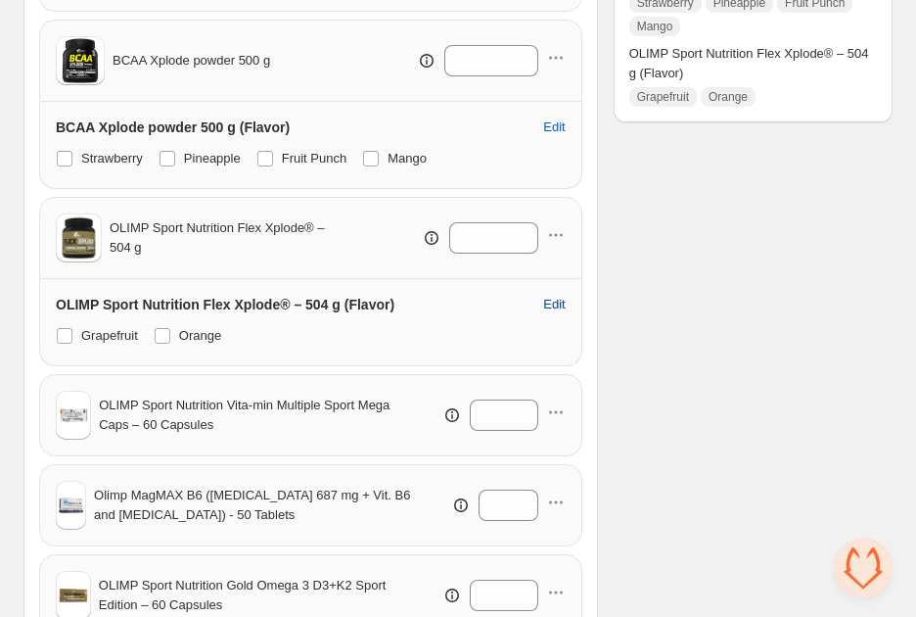
click at [558, 299] on span "Edit" at bounding box center [554, 305] width 22 height 16
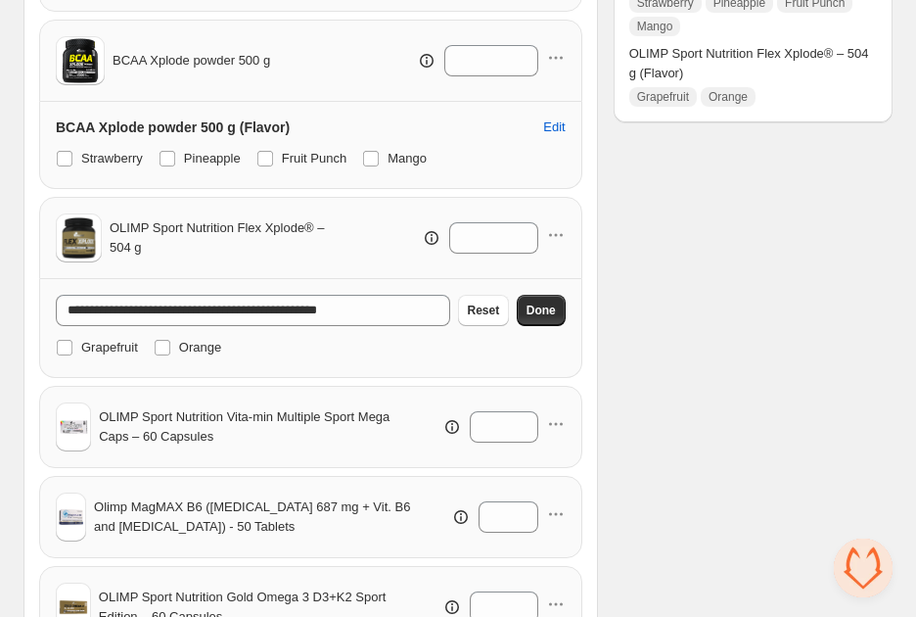
click at [648, 279] on div "Checklist Status To change the bundle's status to active, please do so in the b…" at bounding box center [753, 221] width 279 height 1358
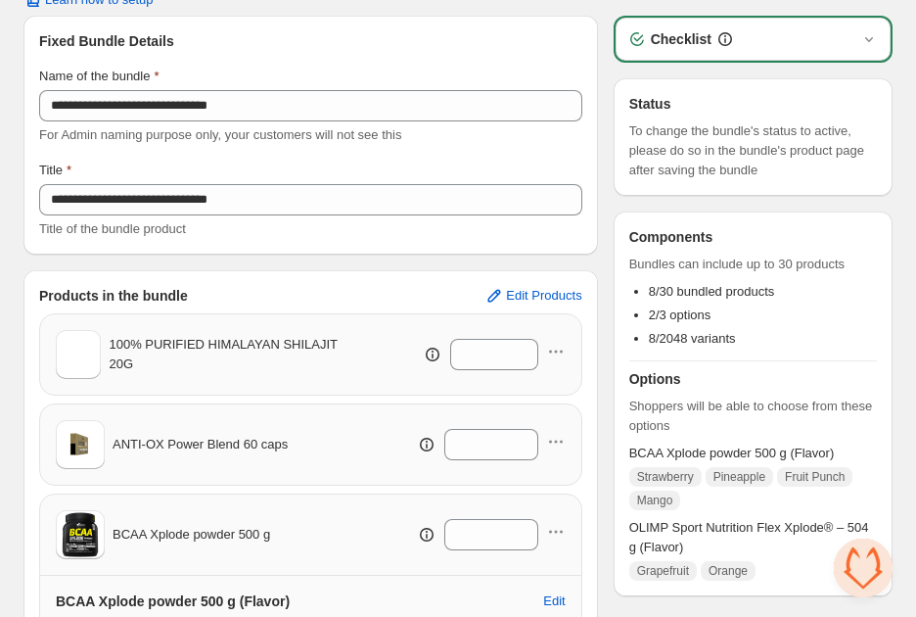
scroll to position [0, 0]
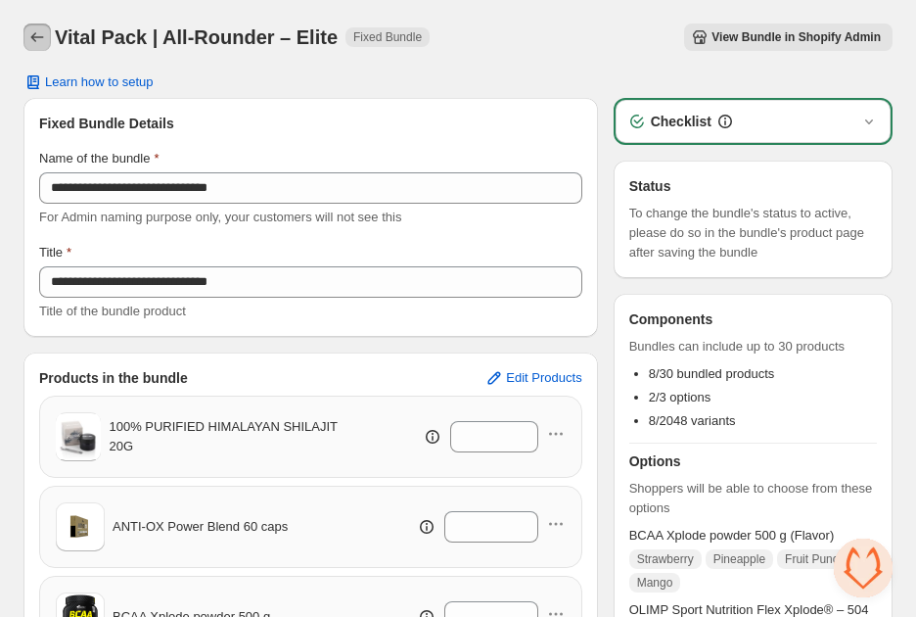
click at [39, 42] on icon "Back" at bounding box center [37, 37] width 20 height 20
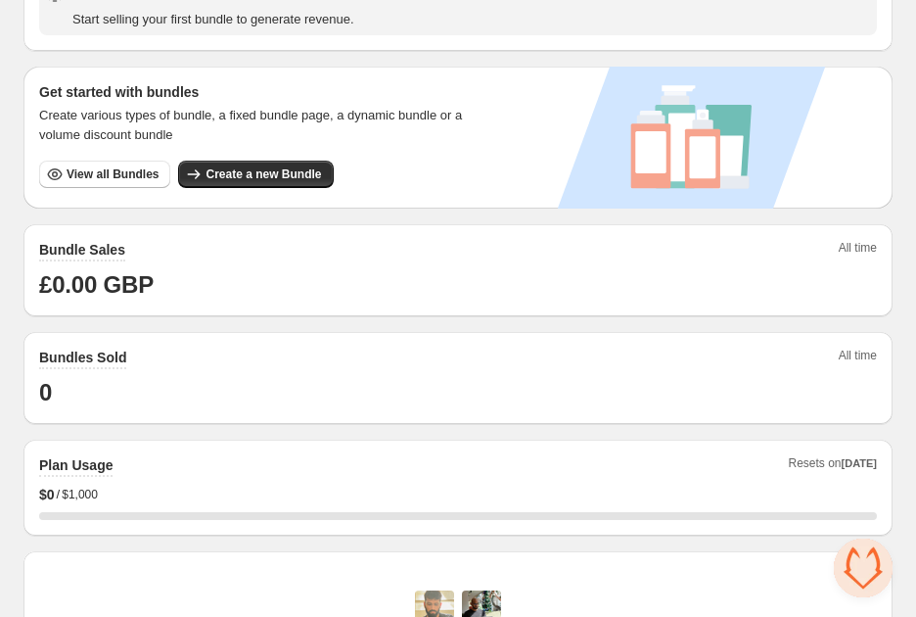
scroll to position [345, 0]
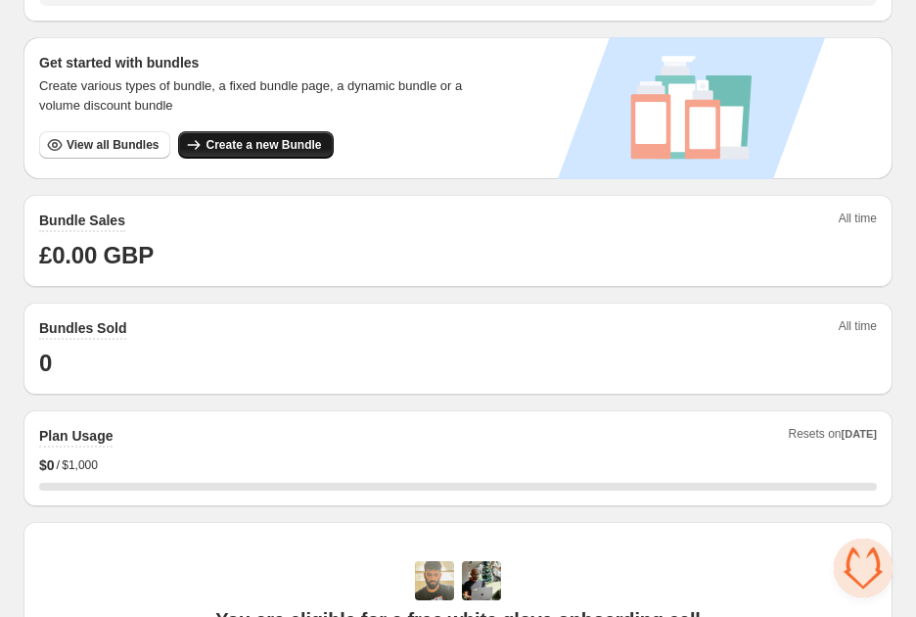
click at [206, 140] on span "Create a new Bundle" at bounding box center [264, 145] width 116 height 16
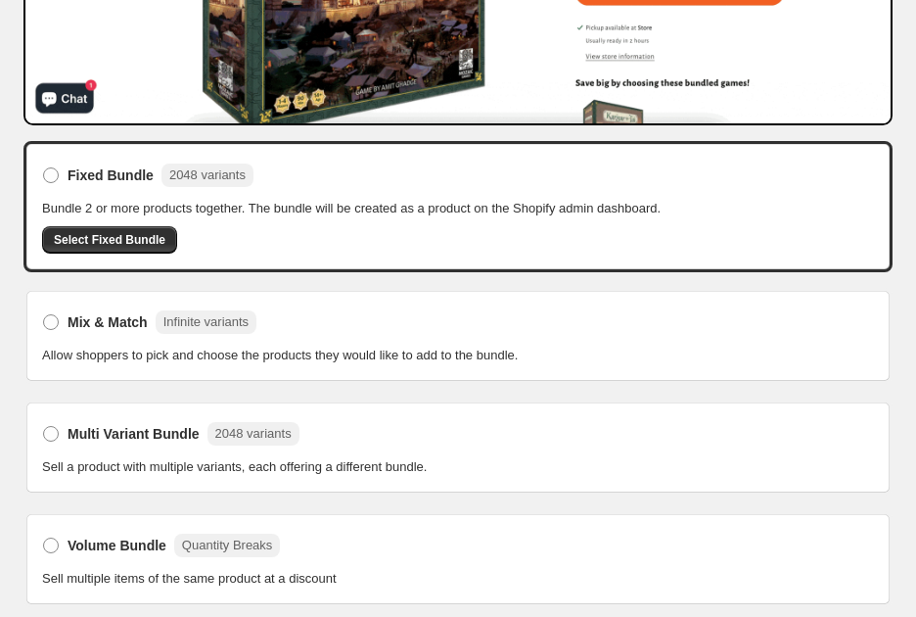
scroll to position [393, 0]
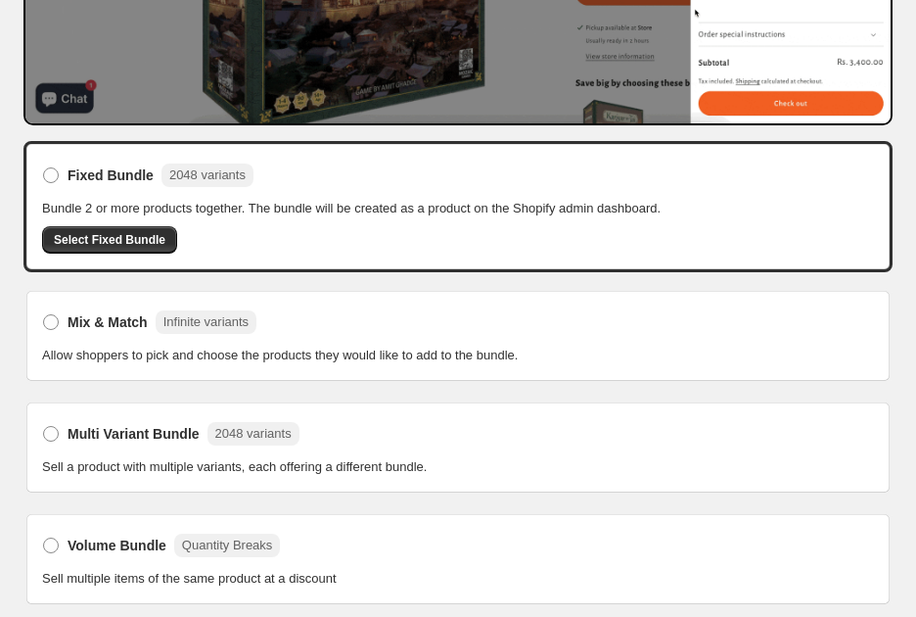
click at [101, 240] on span "Select Fixed Bundle" at bounding box center [110, 240] width 112 height 16
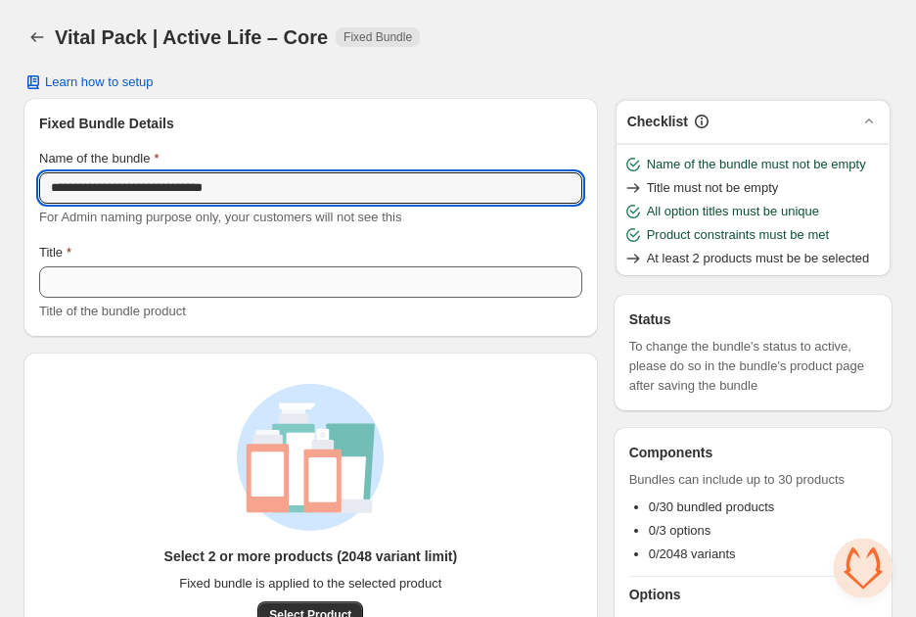
type input "**********"
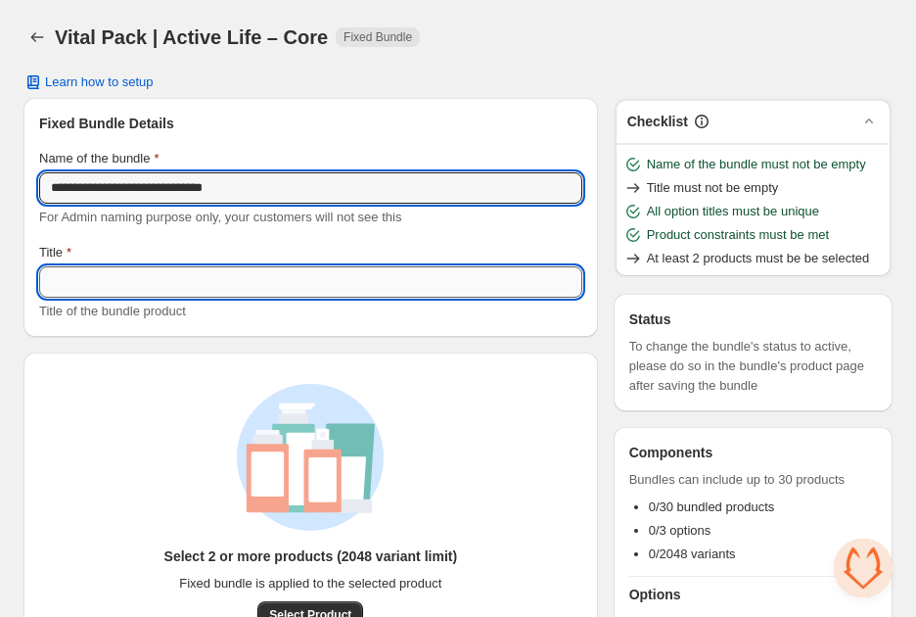
click at [134, 272] on input "Title" at bounding box center [310, 281] width 543 height 31
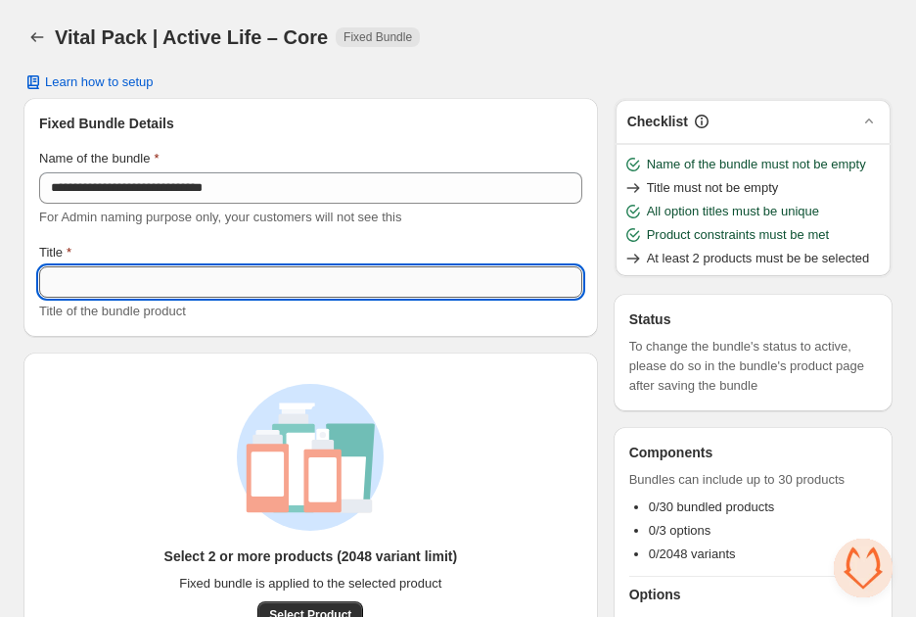
paste input "**********"
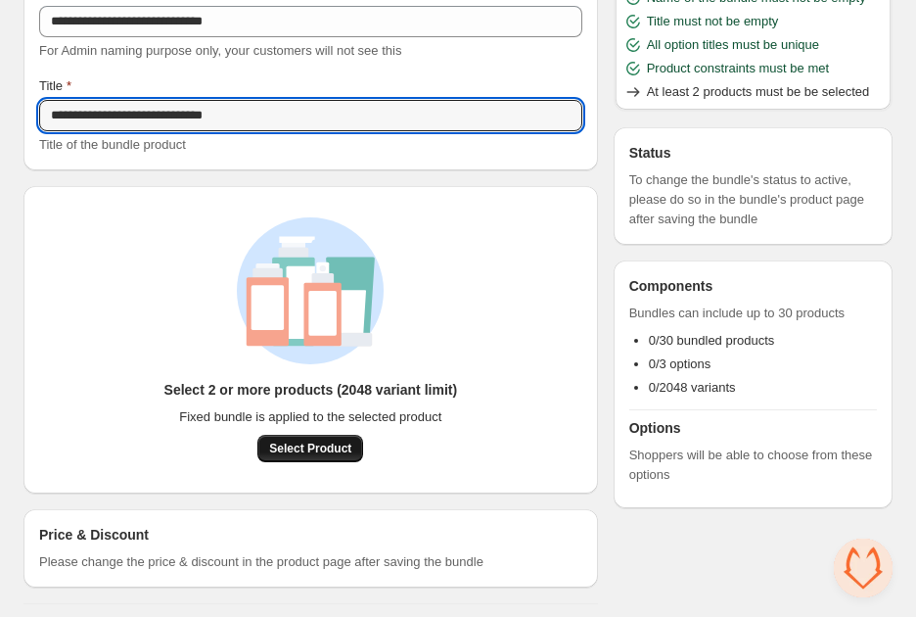
scroll to position [168, 0]
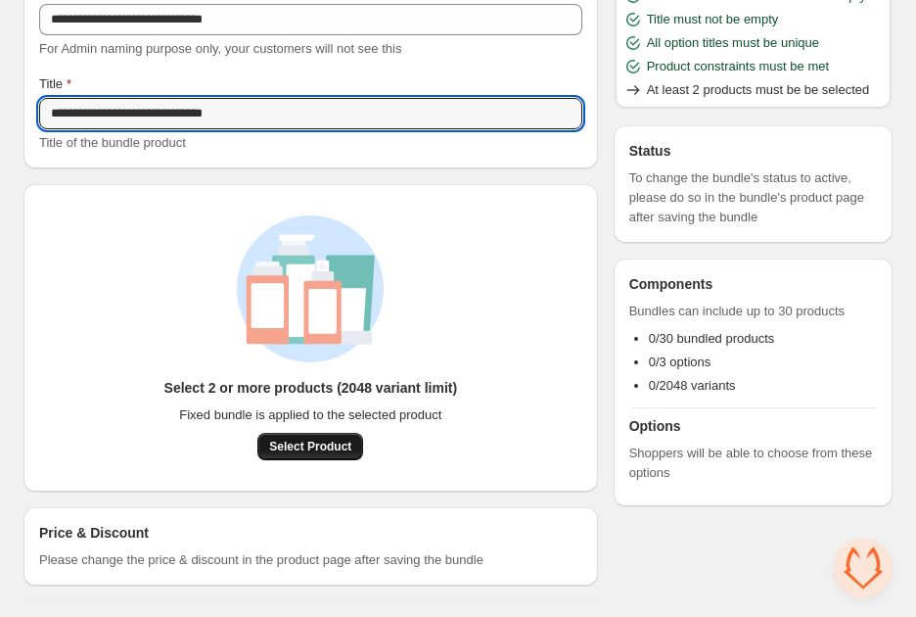
type input "**********"
click at [317, 447] on span "Select Product" at bounding box center [310, 447] width 82 height 16
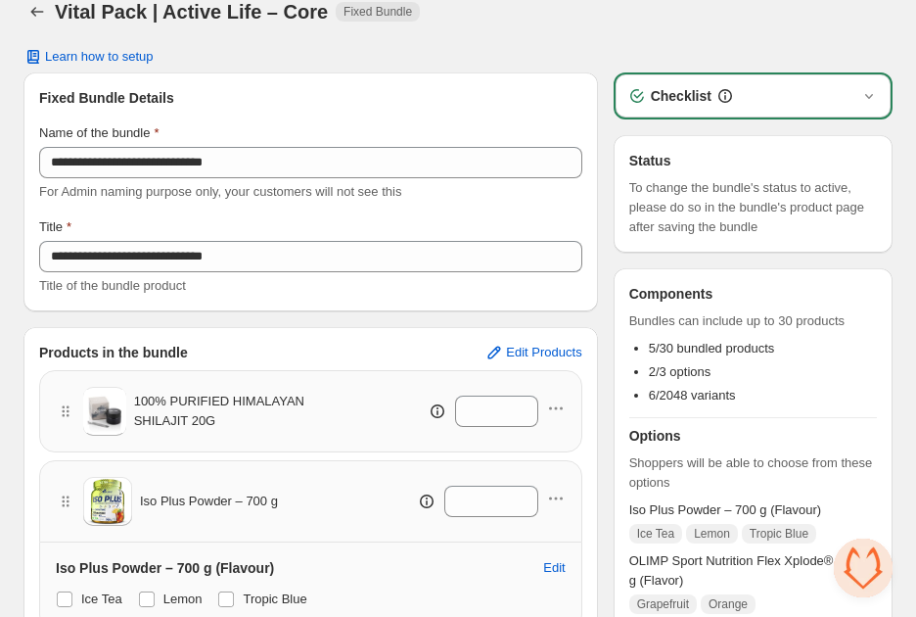
scroll to position [30, 0]
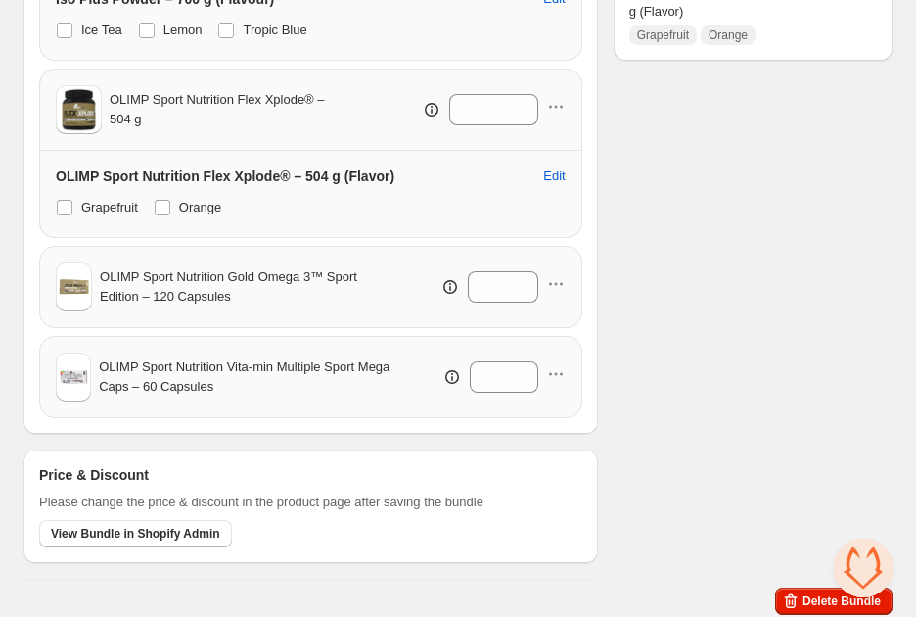
scroll to position [597, 0]
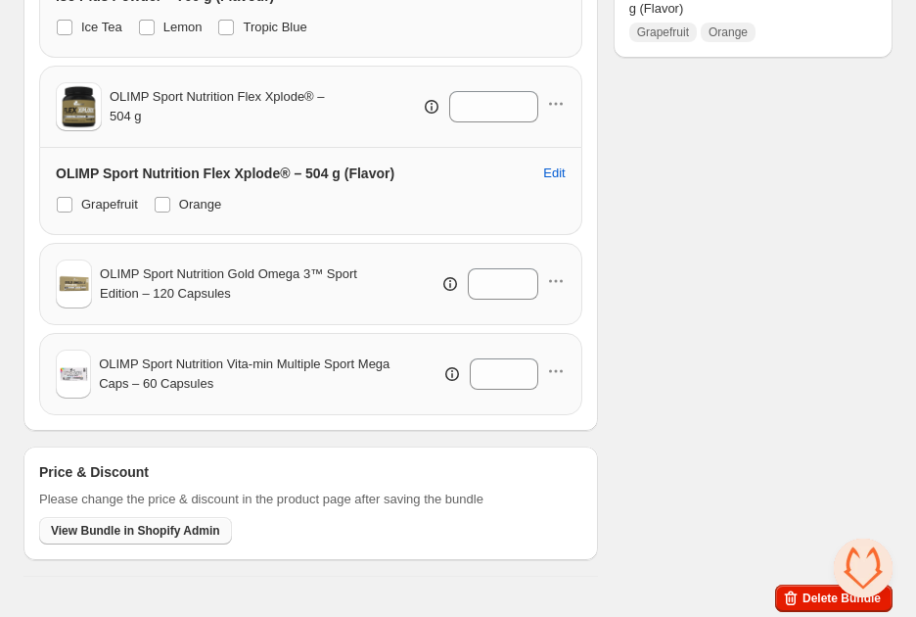
click at [116, 525] on span "View Bundle in Shopify Admin" at bounding box center [135, 531] width 169 height 16
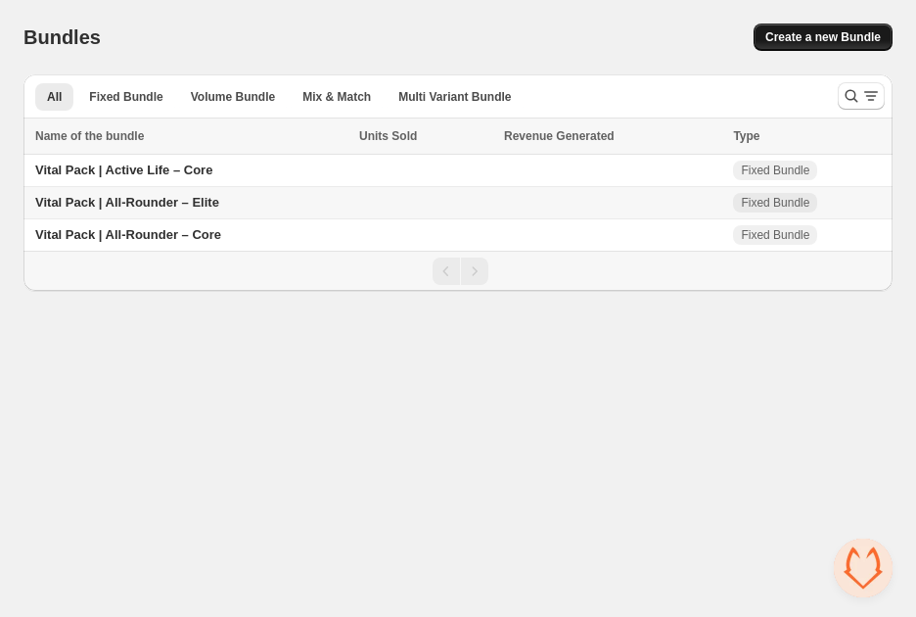
click at [849, 29] on span "Create a new Bundle" at bounding box center [824, 37] width 116 height 16
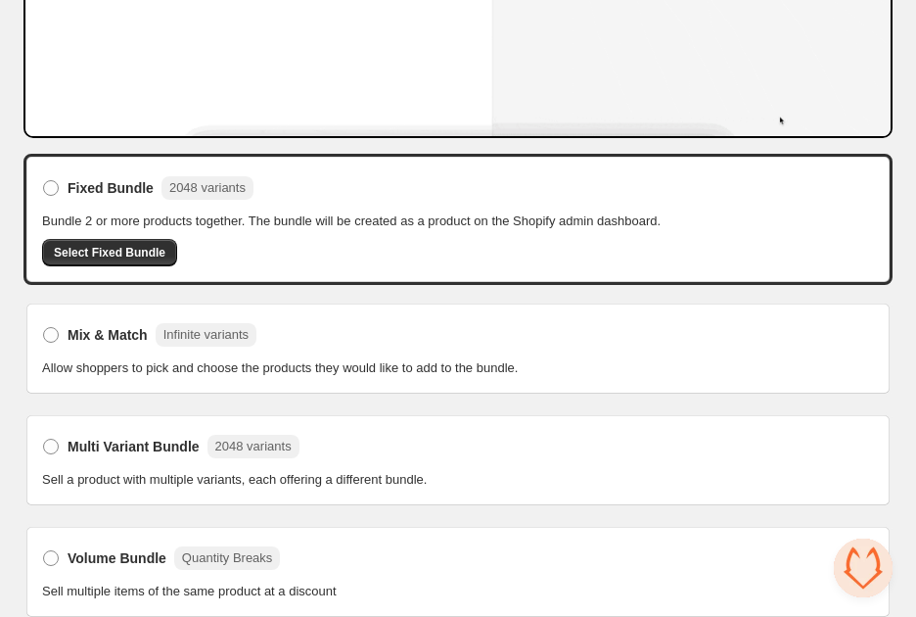
scroll to position [393, 0]
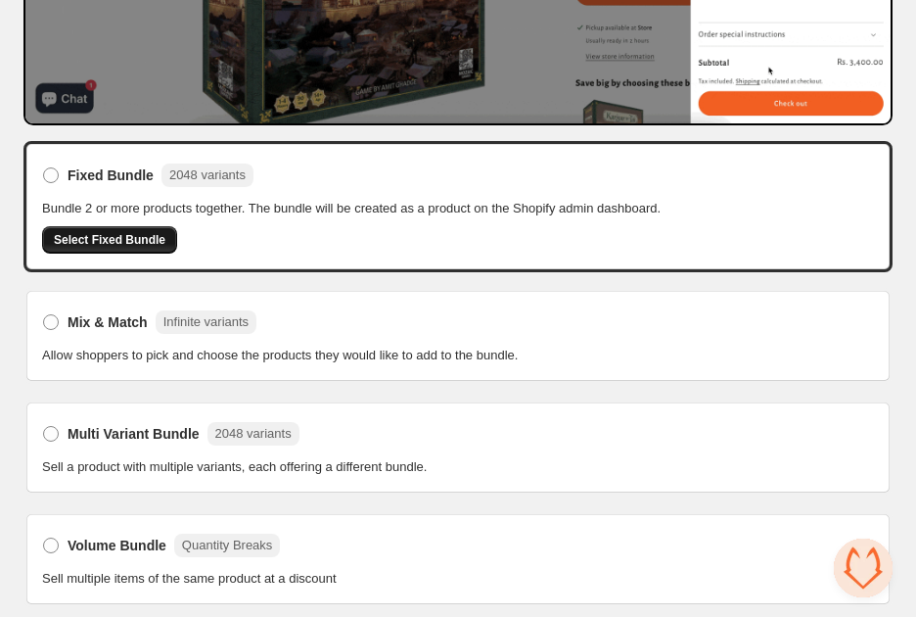
click at [154, 239] on span "Select Fixed Bundle" at bounding box center [110, 240] width 112 height 16
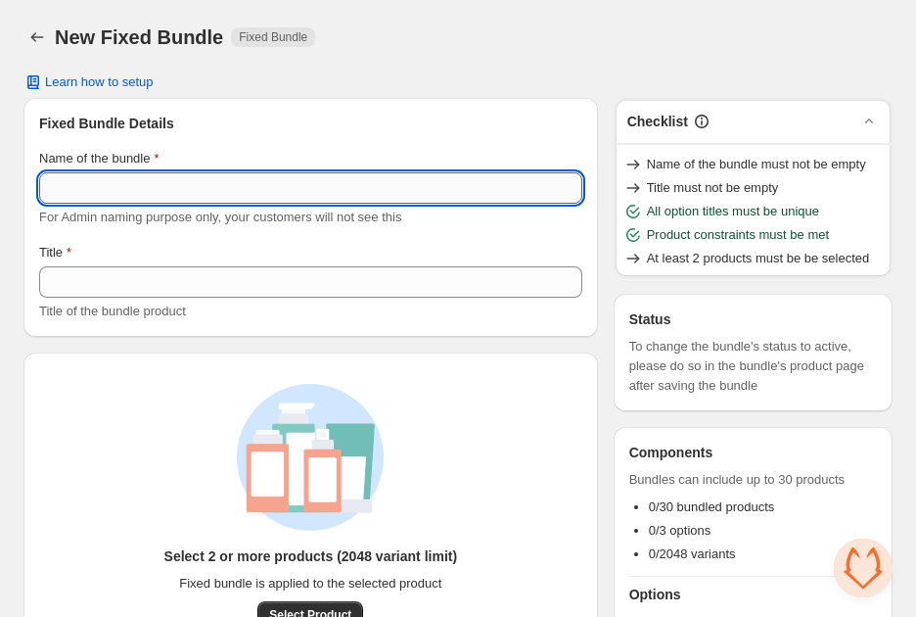
paste input "**********"
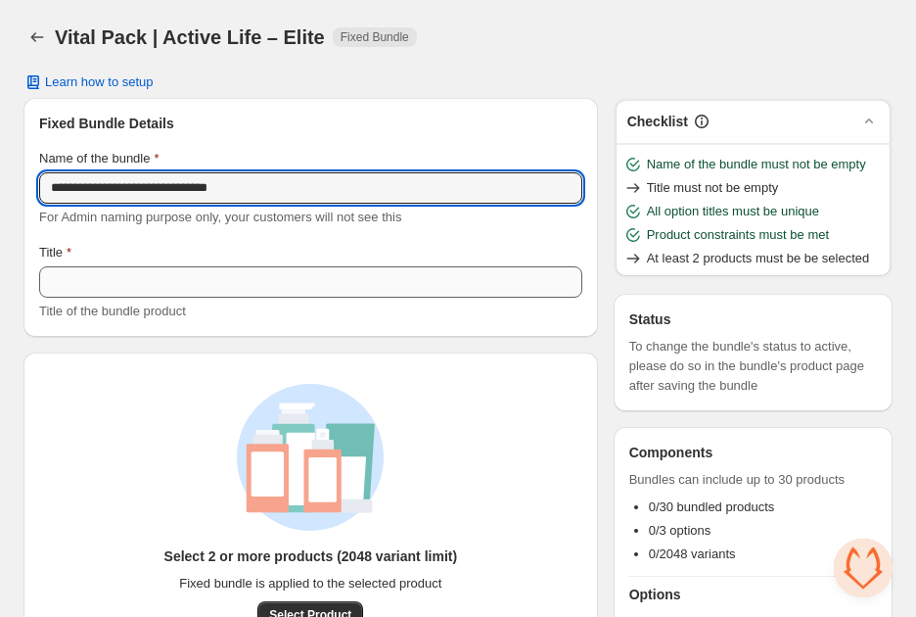
type input "**********"
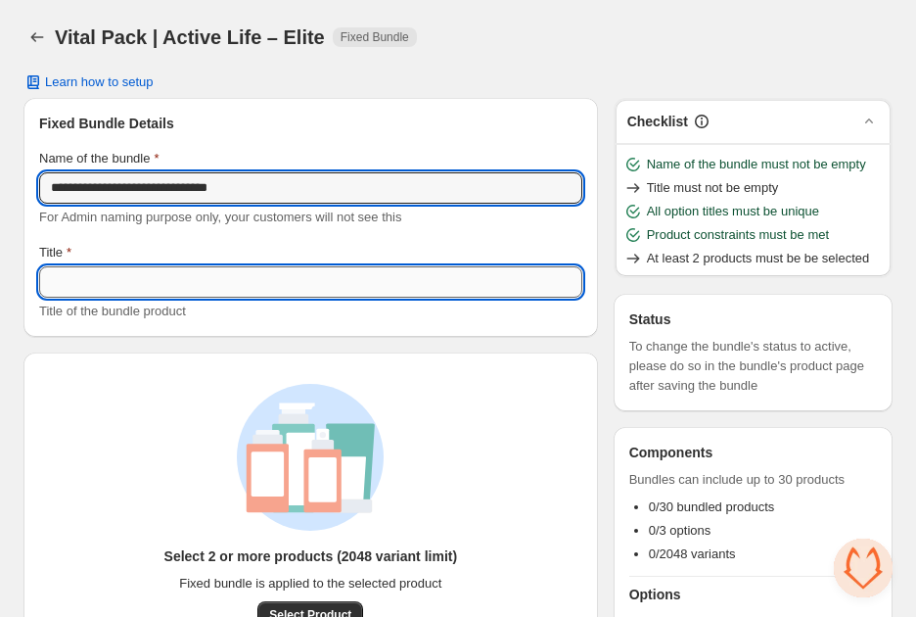
click at [190, 276] on input "Title" at bounding box center [310, 281] width 543 height 31
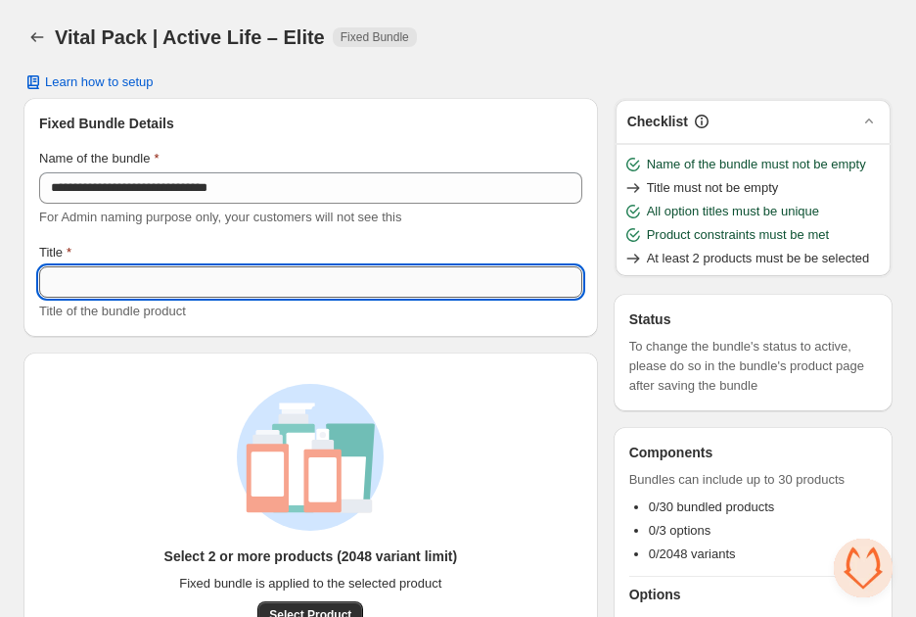
paste input "**********"
type input "**********"
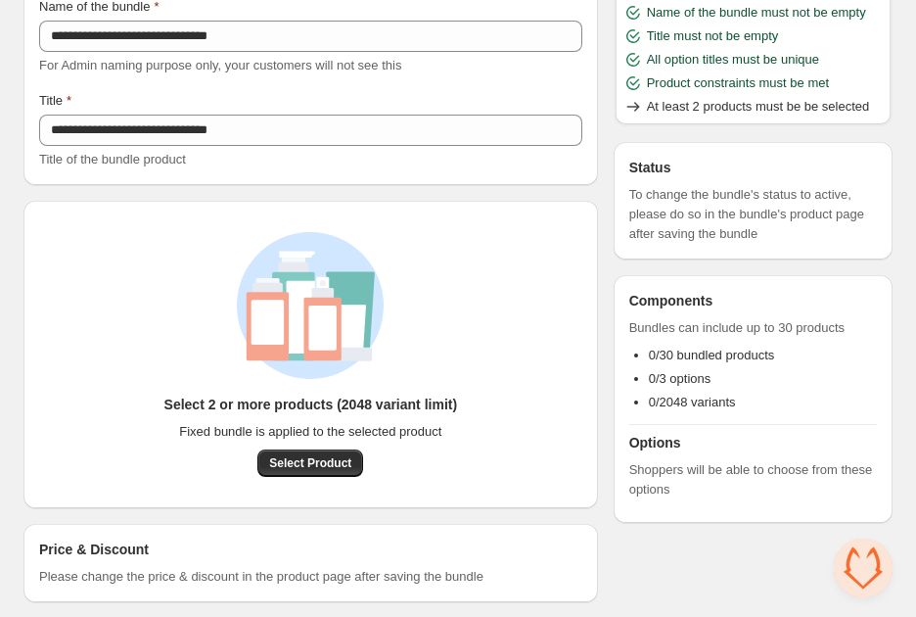
scroll to position [311, 0]
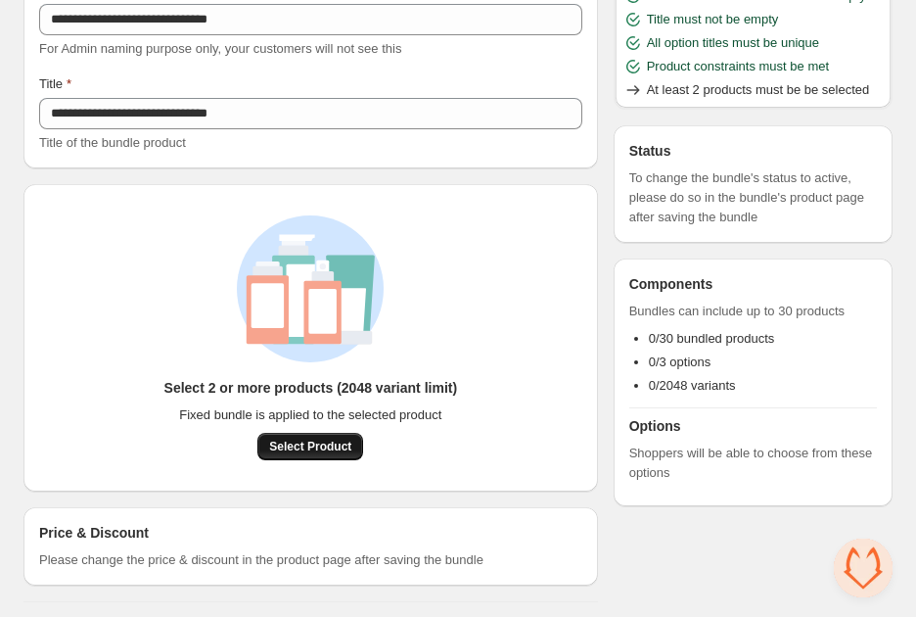
click at [313, 441] on span "Select Product" at bounding box center [310, 447] width 82 height 16
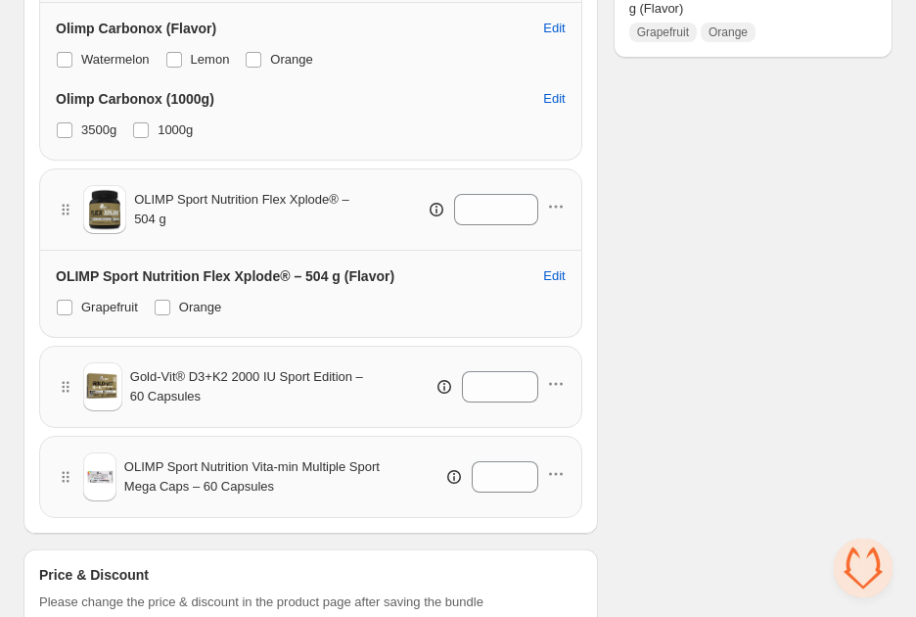
scroll to position [1014, 0]
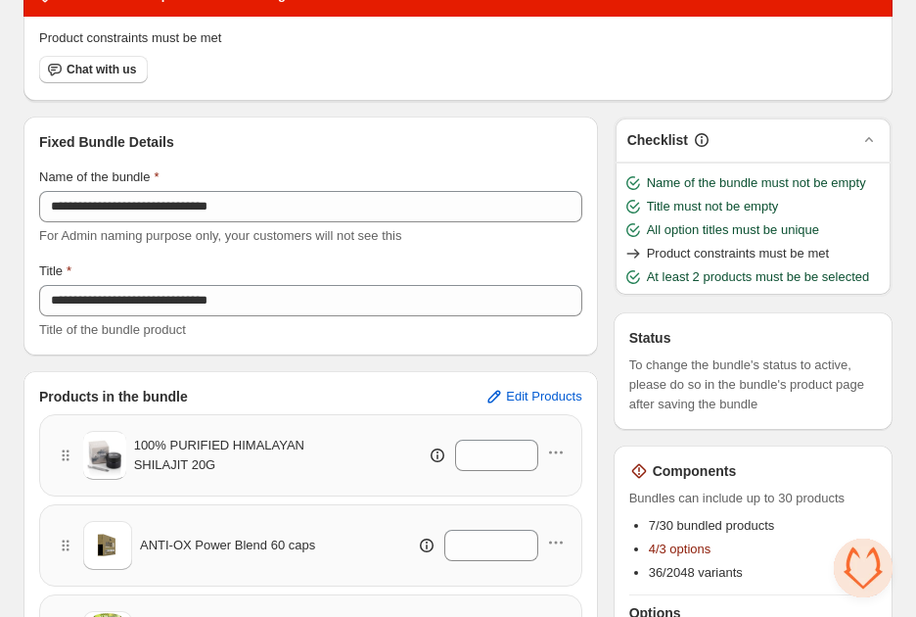
scroll to position [0, 0]
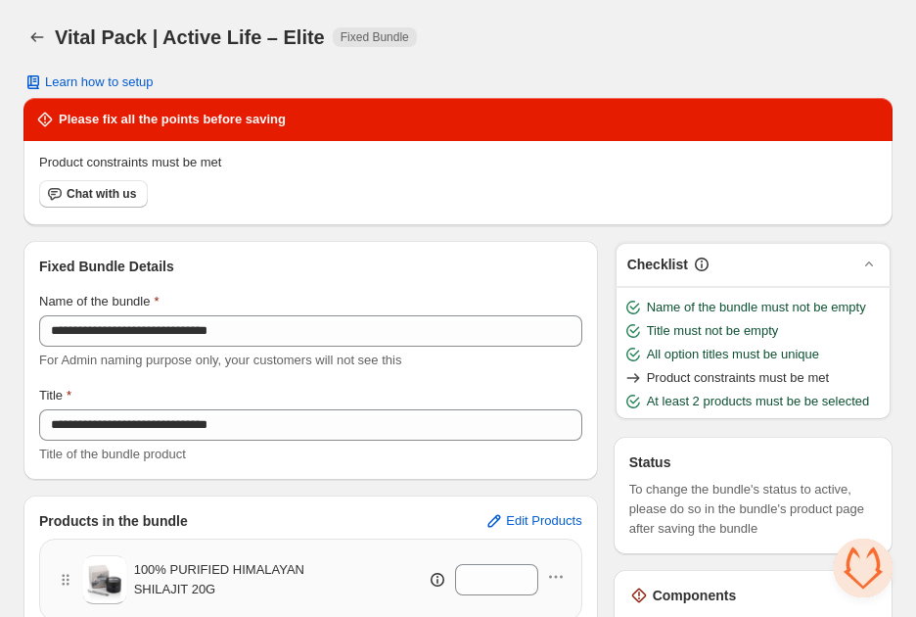
click at [711, 374] on span "Product constraints must be met" at bounding box center [738, 378] width 182 height 20
drag, startPoint x: 757, startPoint y: 369, endPoint x: 839, endPoint y: 374, distance: 82.4
click at [839, 374] on div "Product constraints must be met" at bounding box center [747, 378] width 247 height 20
click at [828, 375] on span "Product constraints must be met" at bounding box center [738, 378] width 182 height 20
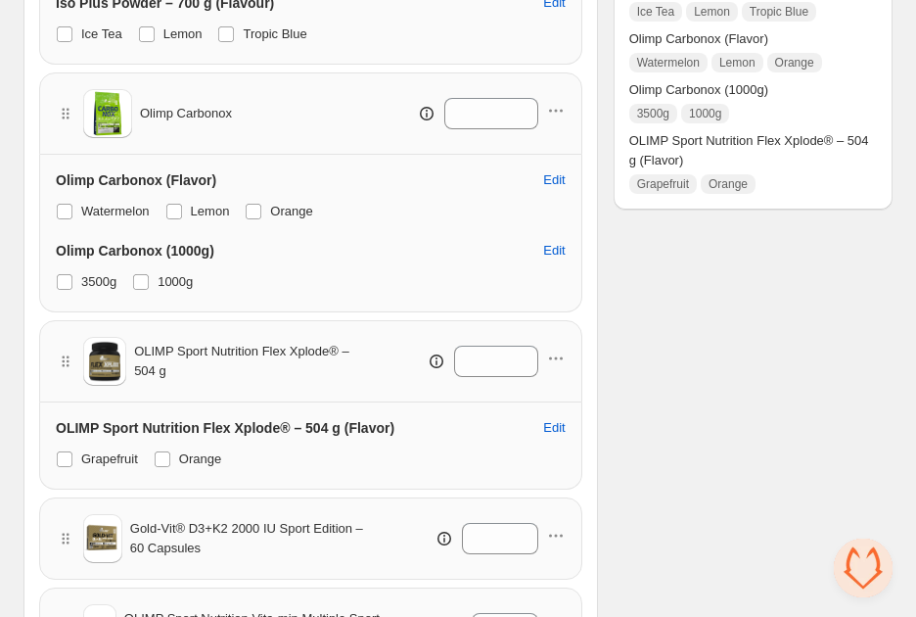
scroll to position [865, 0]
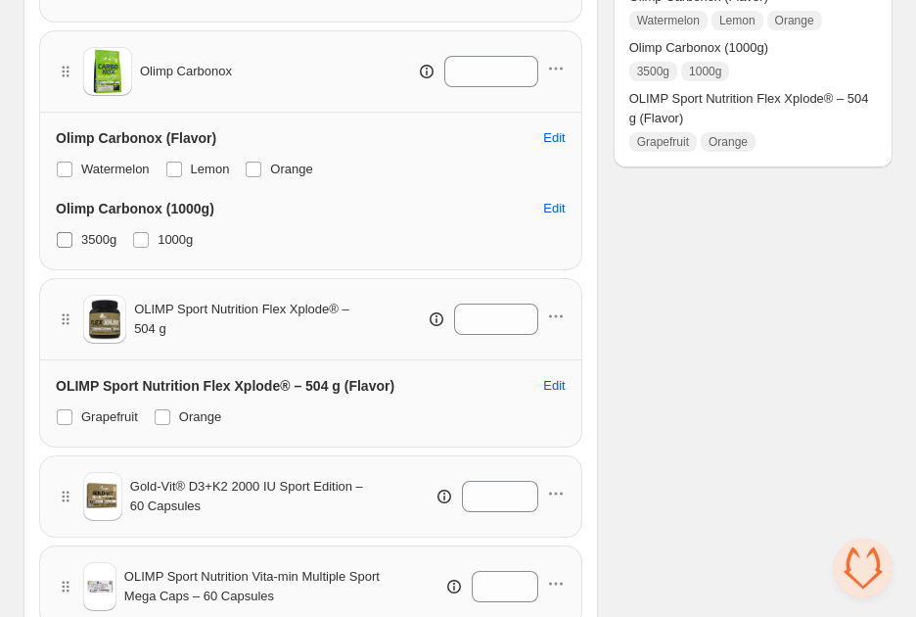
click at [76, 241] on label "3500g" at bounding box center [86, 239] width 61 height 27
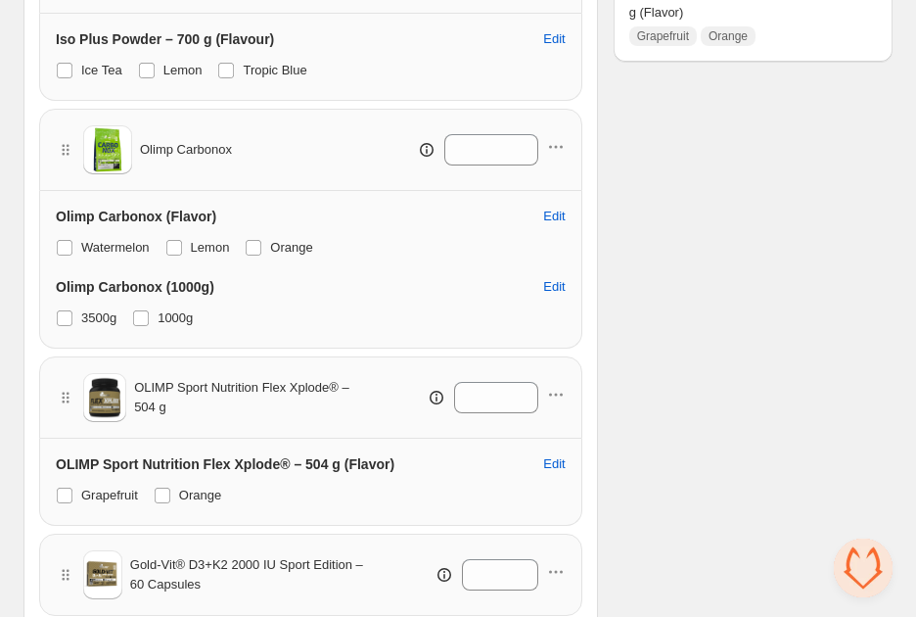
scroll to position [786, 0]
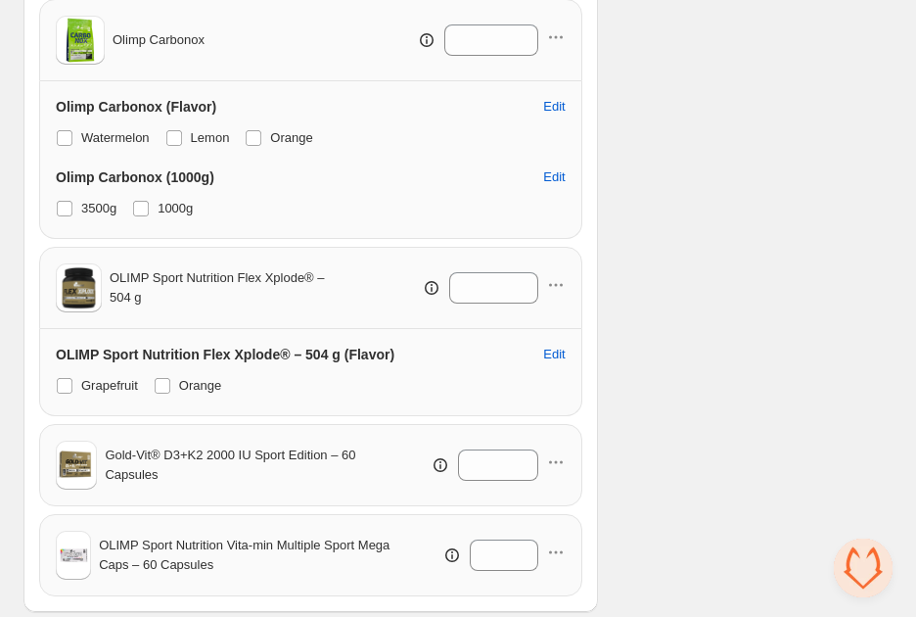
scroll to position [934, 0]
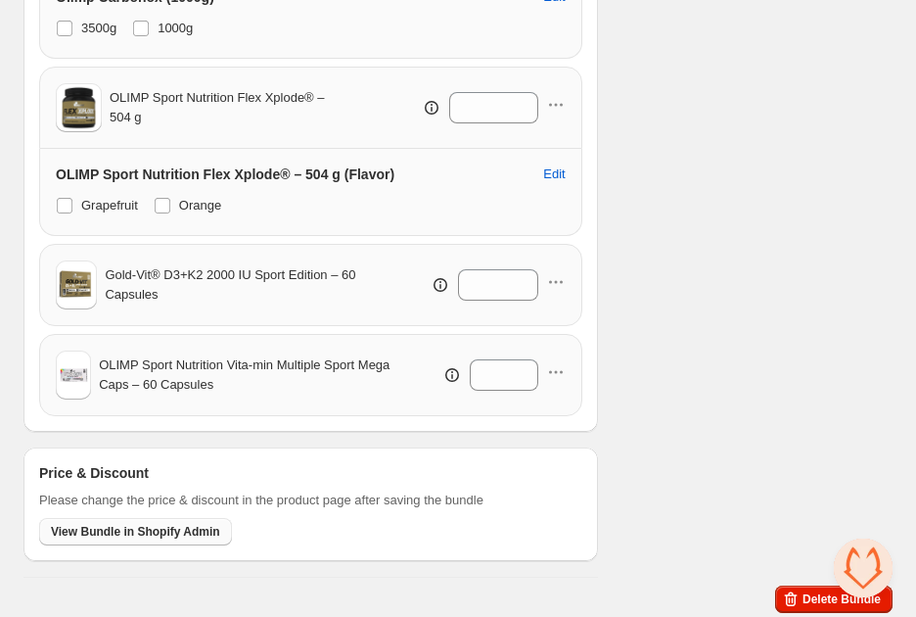
click at [116, 531] on span "View Bundle in Shopify Admin" at bounding box center [135, 532] width 169 height 16
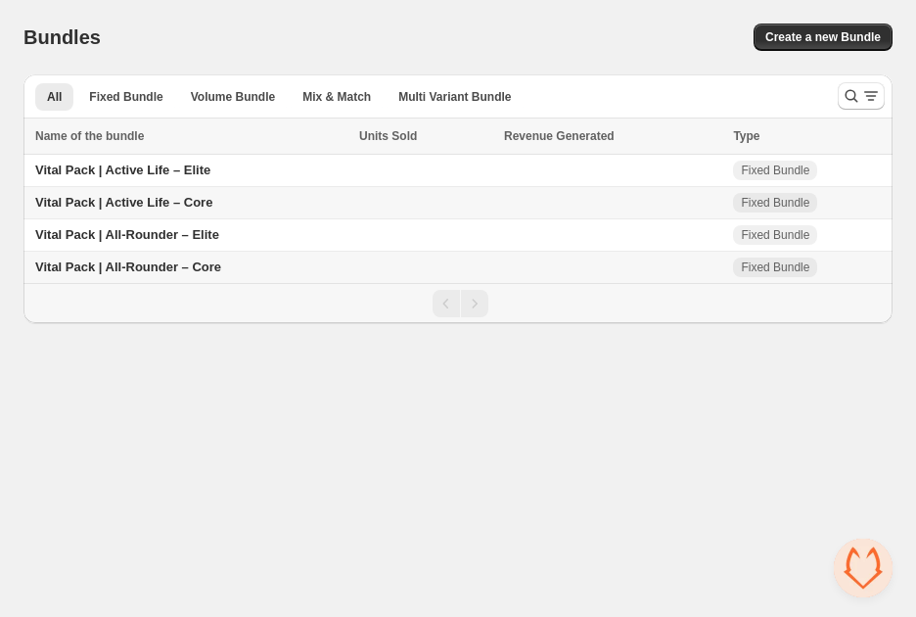
click at [177, 199] on span "Vital Pack | Active Life – Core" at bounding box center [123, 202] width 177 height 15
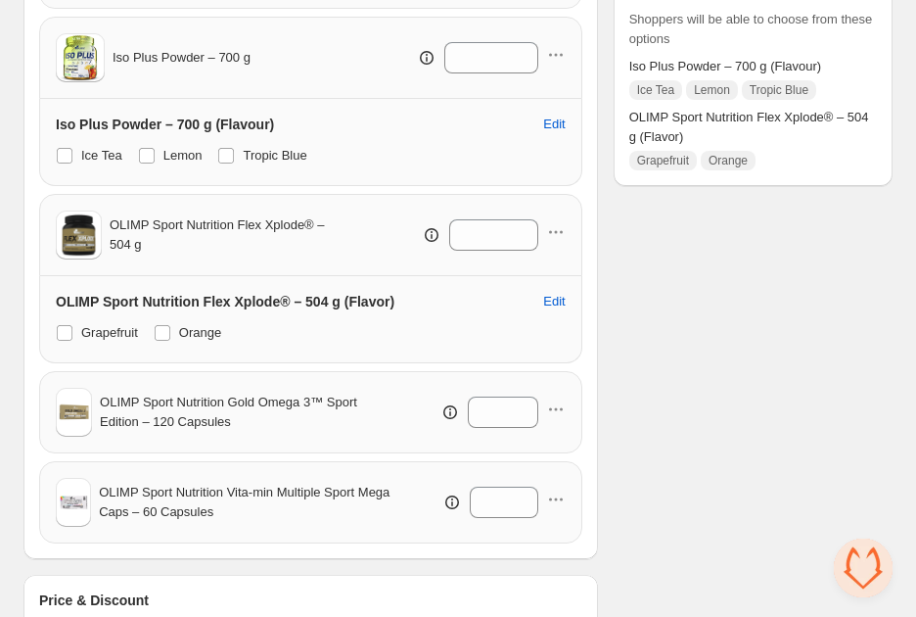
scroll to position [597, 0]
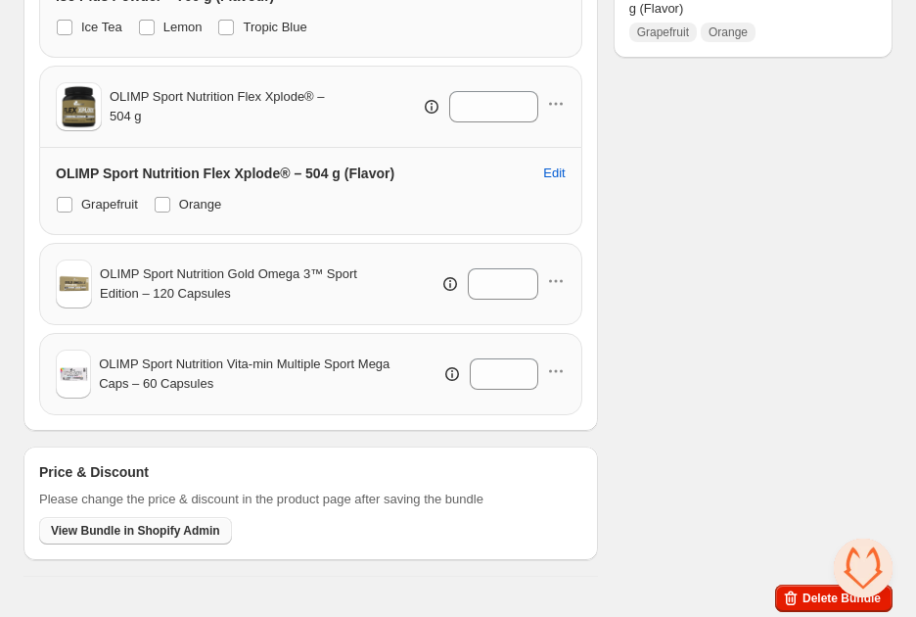
click at [103, 533] on span "View Bundle in Shopify Admin" at bounding box center [135, 531] width 169 height 16
